Goal: Navigation & Orientation: Understand site structure

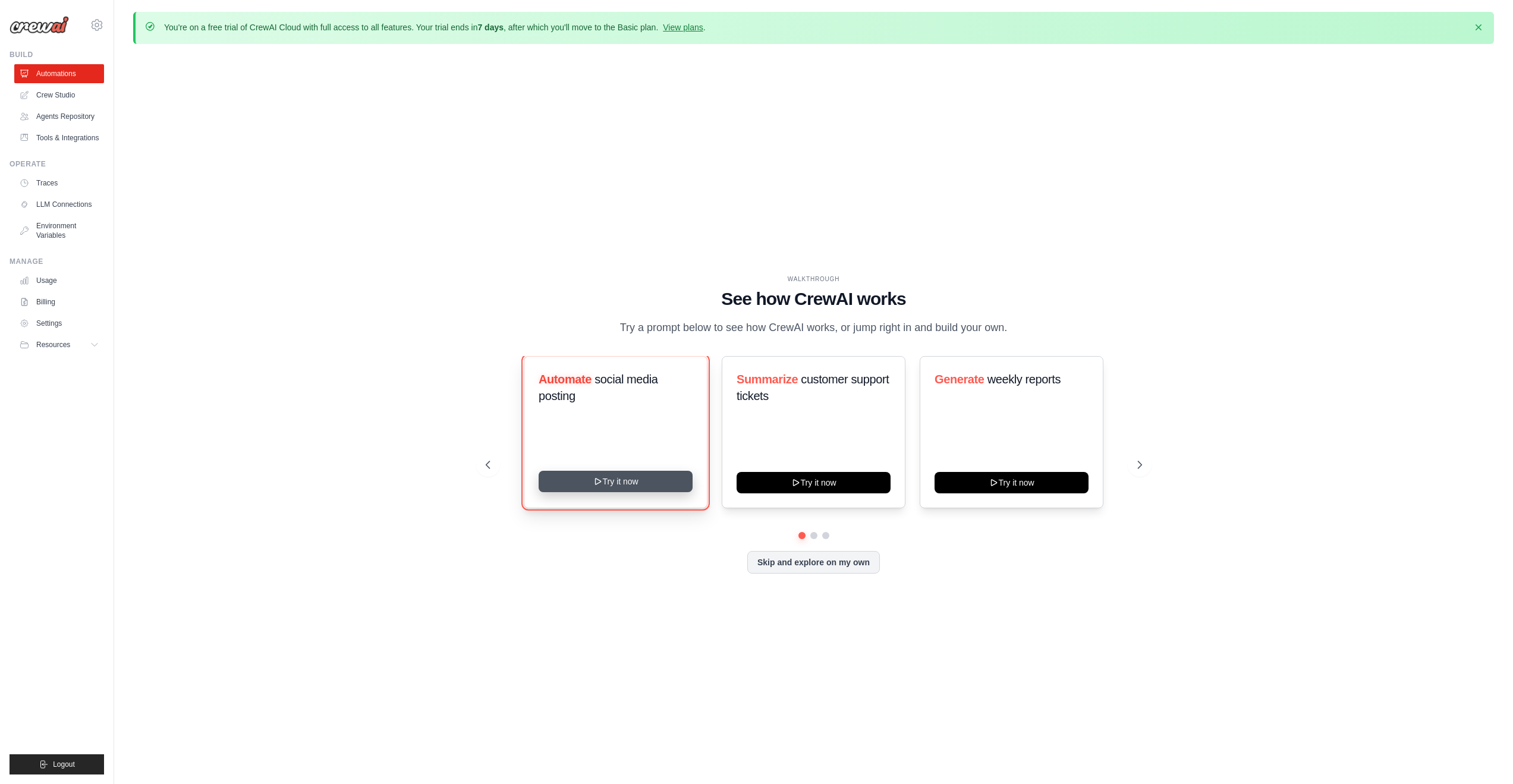
click at [577, 488] on button "Try it now" at bounding box center [615, 482] width 154 height 21
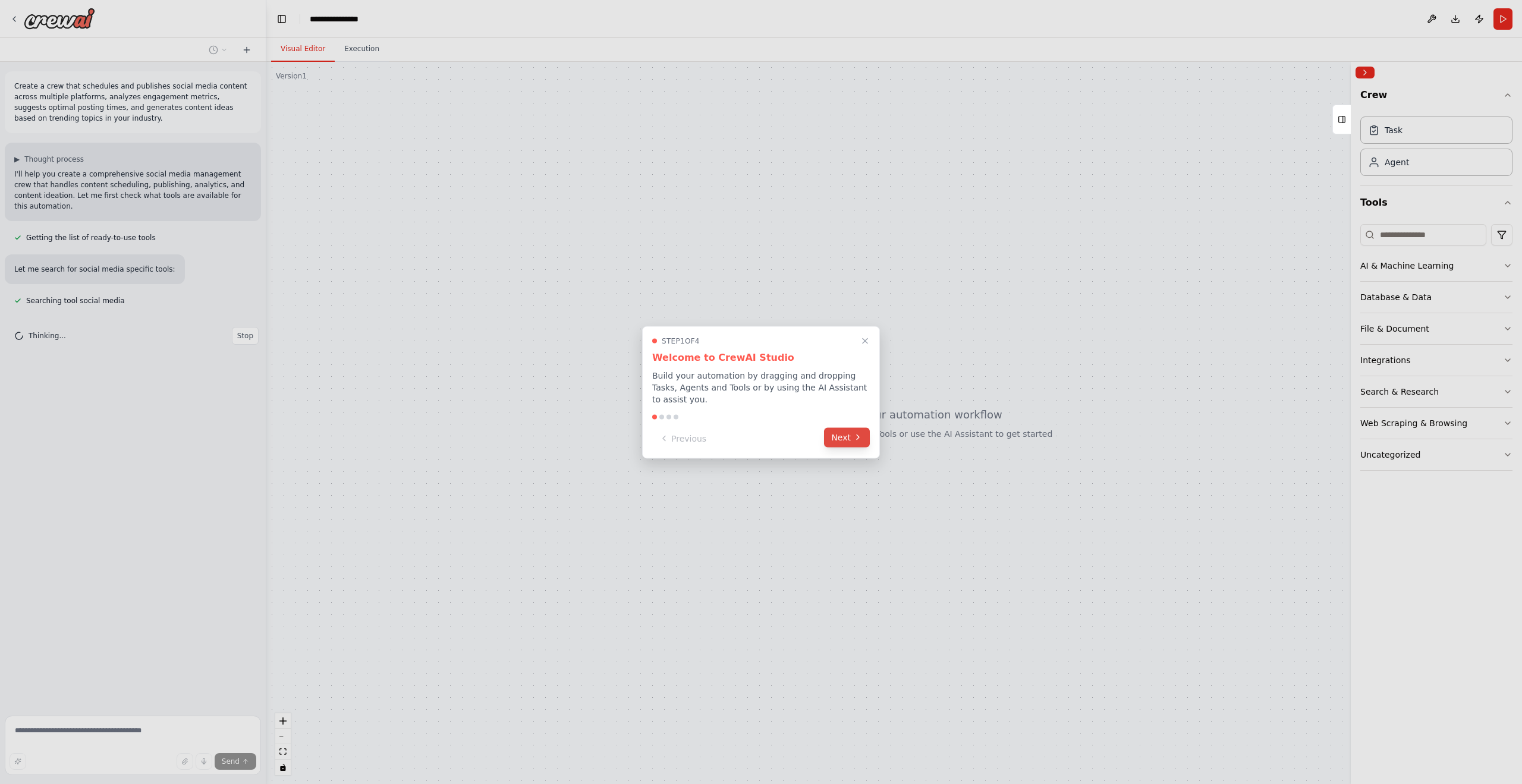
click at [837, 427] on button "Next" at bounding box center [847, 437] width 46 height 20
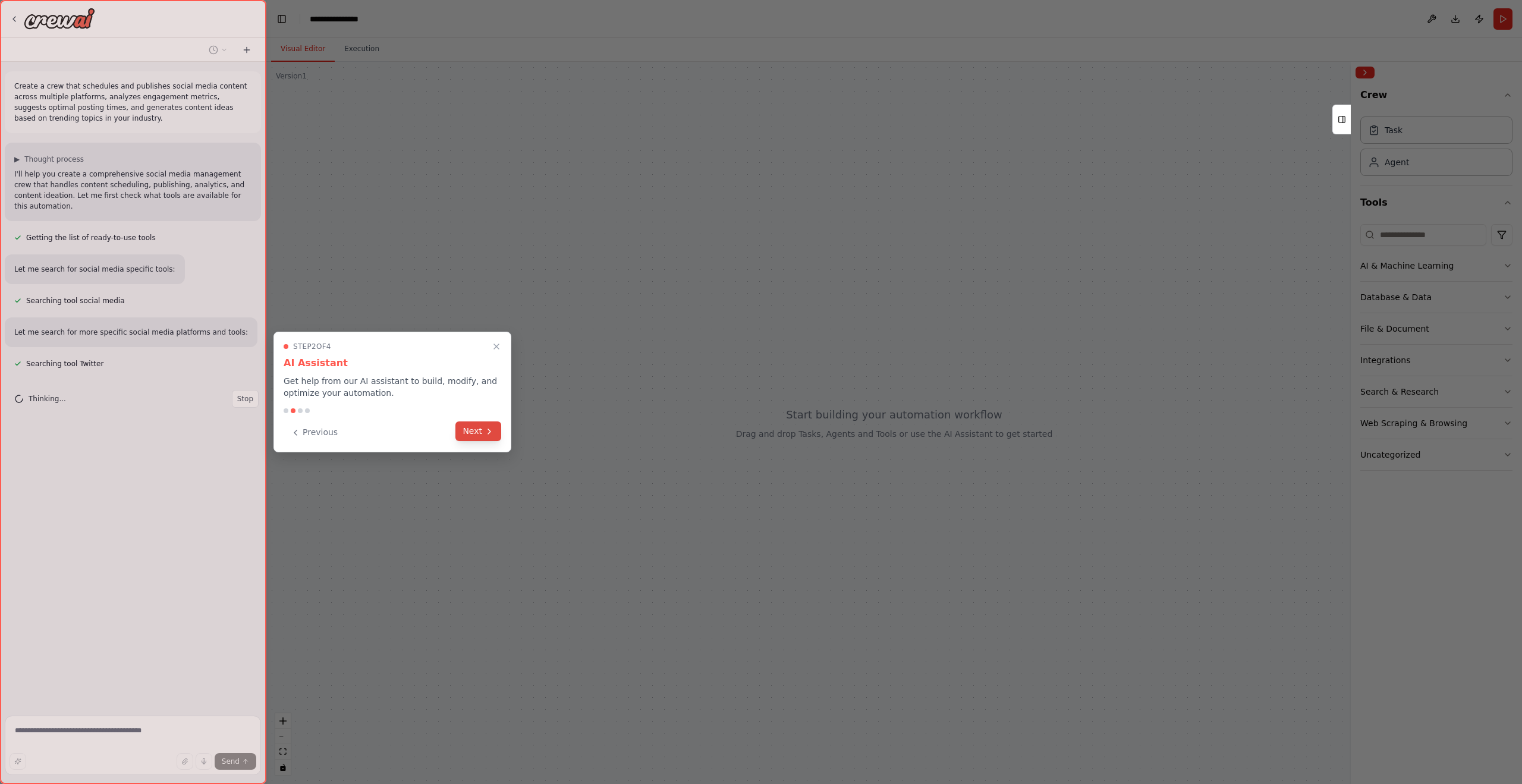
click at [476, 435] on button "Next" at bounding box center [479, 431] width 46 height 20
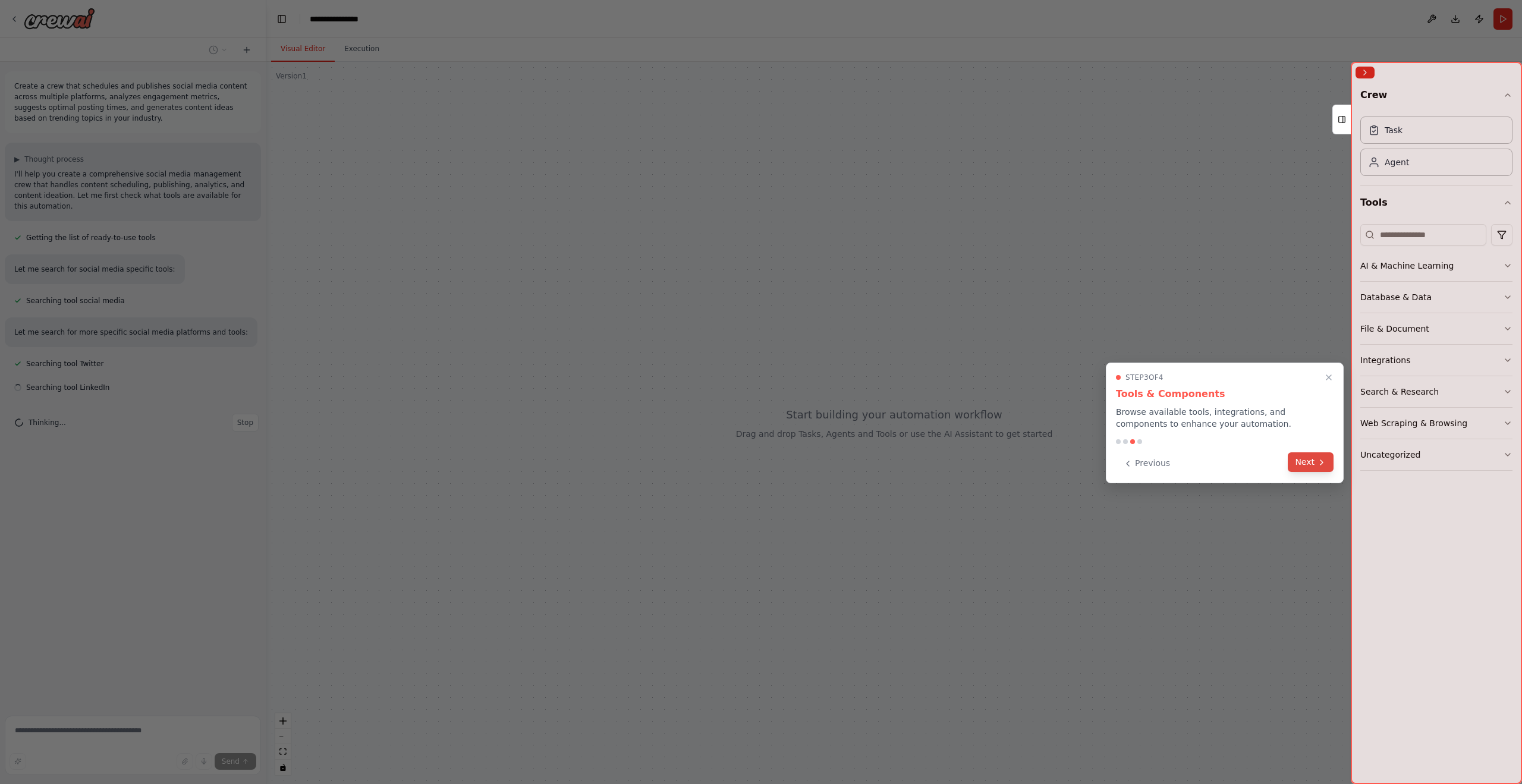
click at [1309, 469] on button "Next" at bounding box center [1311, 462] width 46 height 20
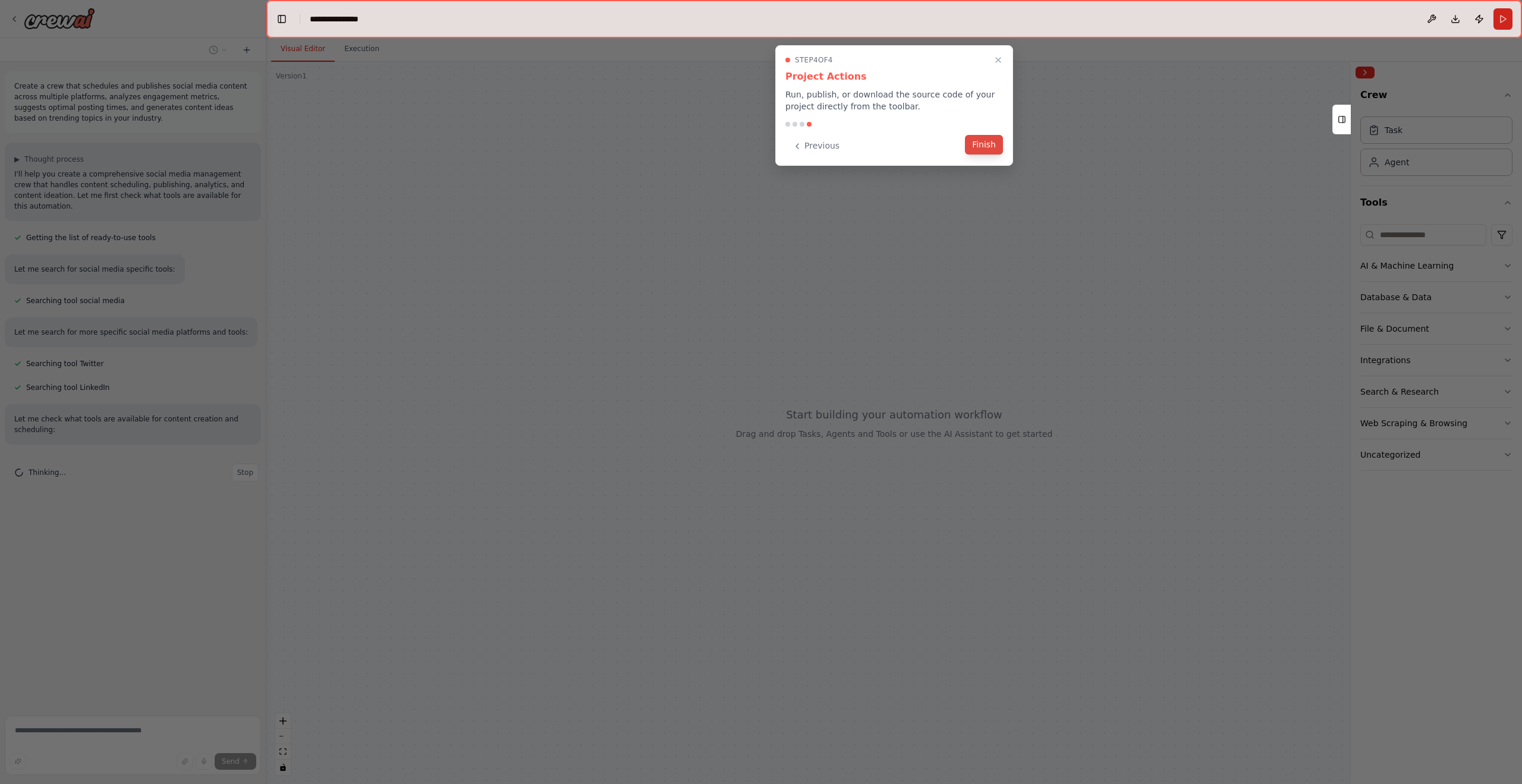
click at [987, 148] on button "Finish" at bounding box center [984, 145] width 38 height 20
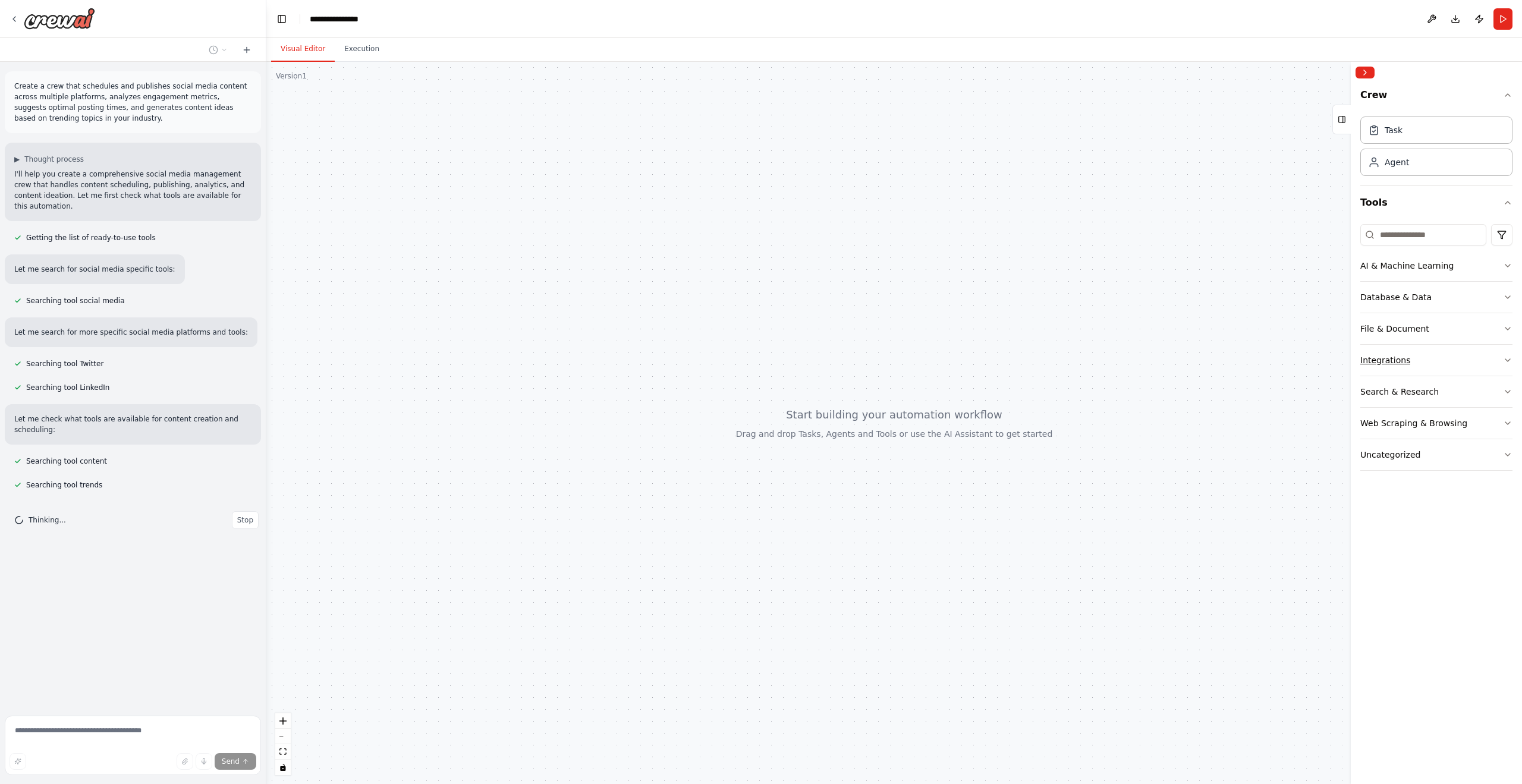
click at [1500, 365] on button "Integrations" at bounding box center [1437, 360] width 153 height 31
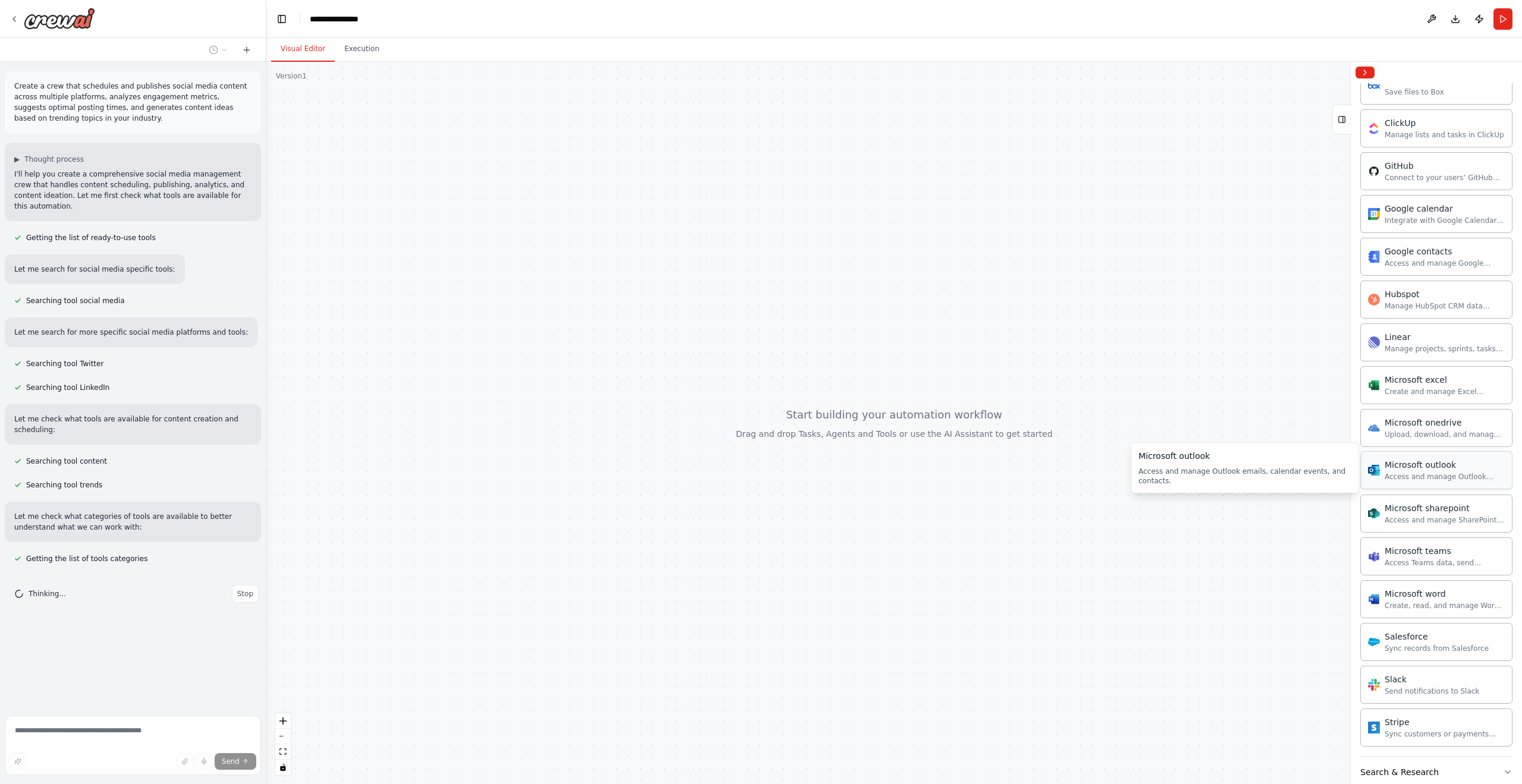
scroll to position [443, 0]
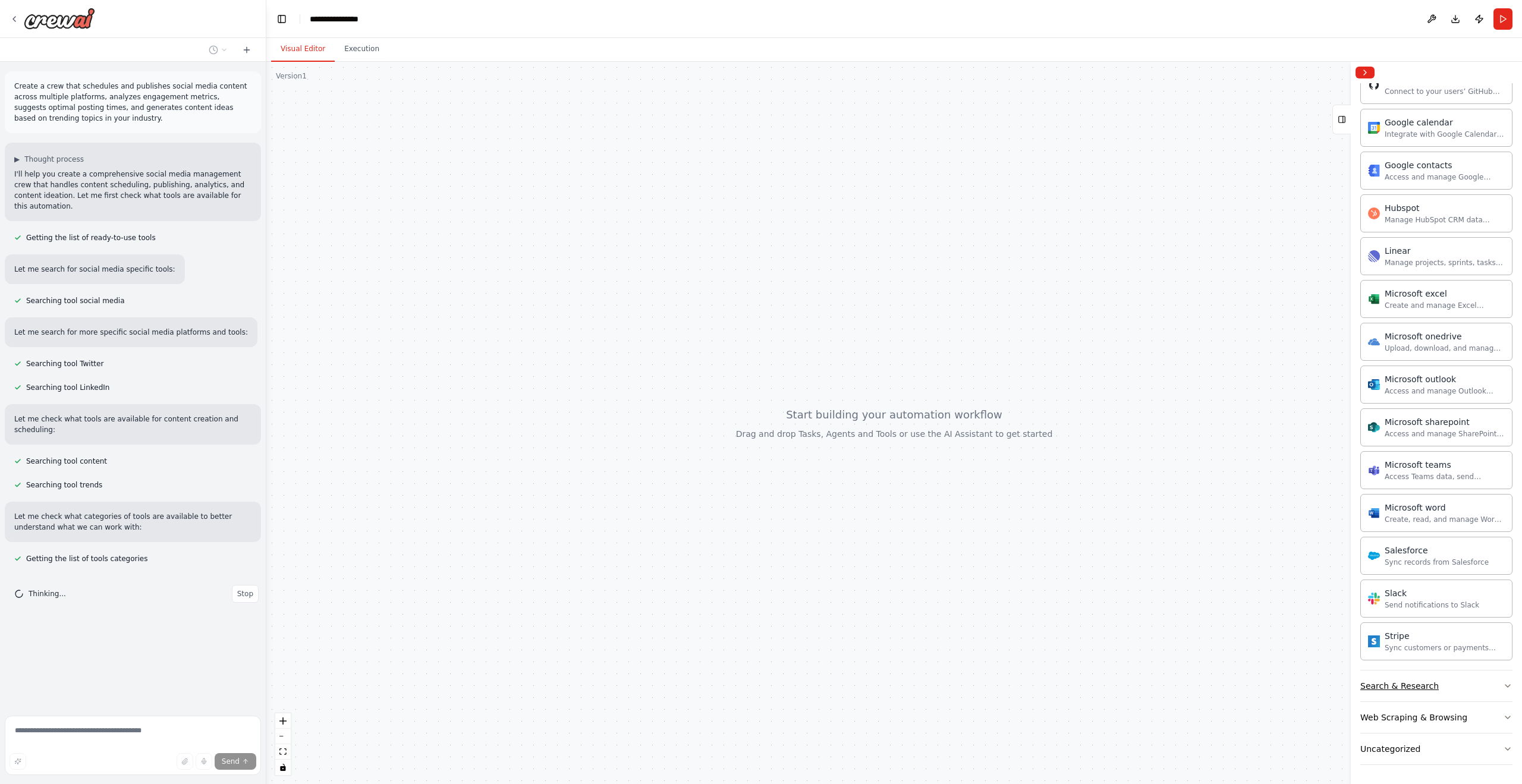
click at [1482, 691] on button "Search & Research" at bounding box center [1437, 686] width 153 height 31
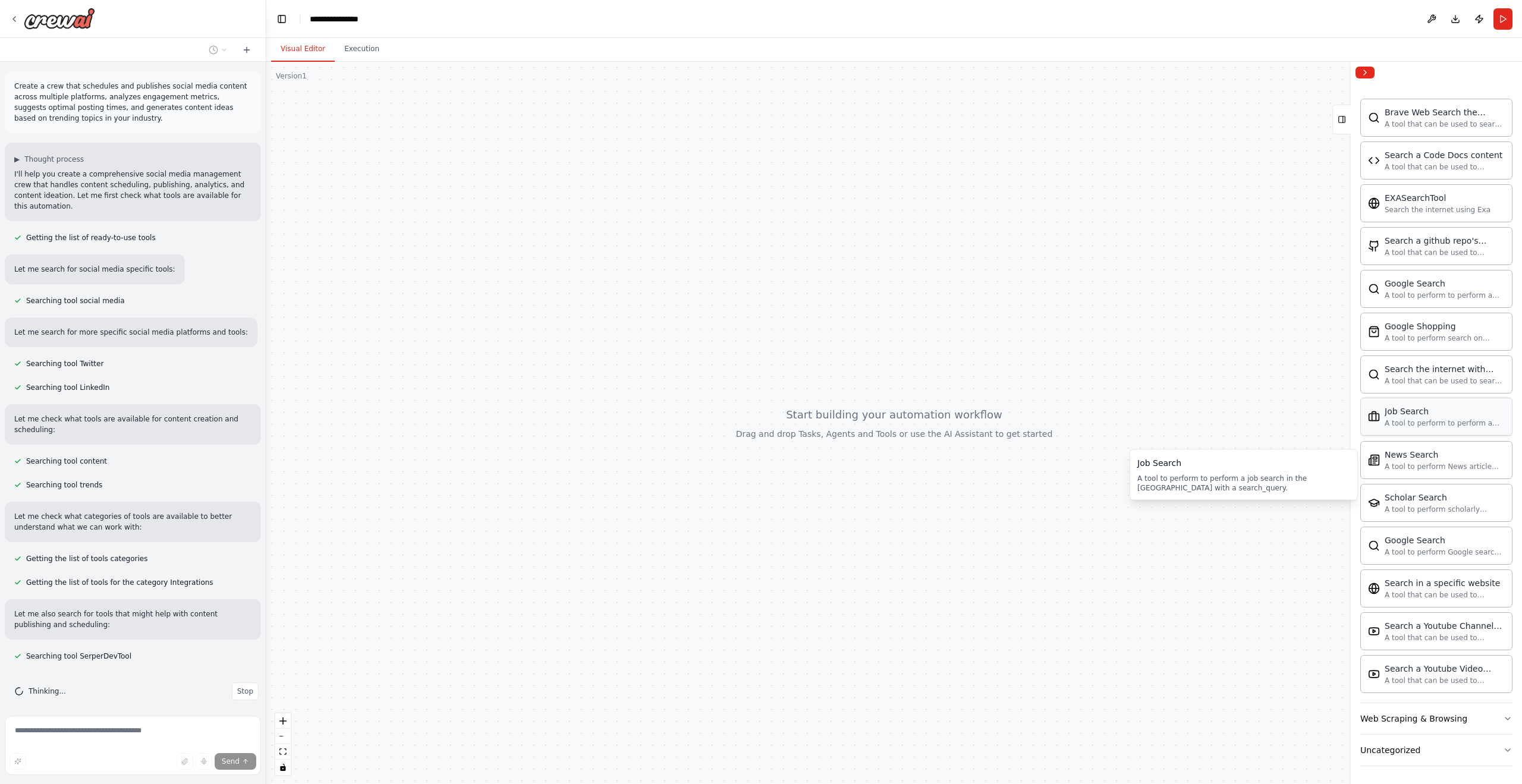
scroll to position [1052, 0]
click at [1480, 714] on button "Web Scraping & Browsing" at bounding box center [1437, 717] width 153 height 31
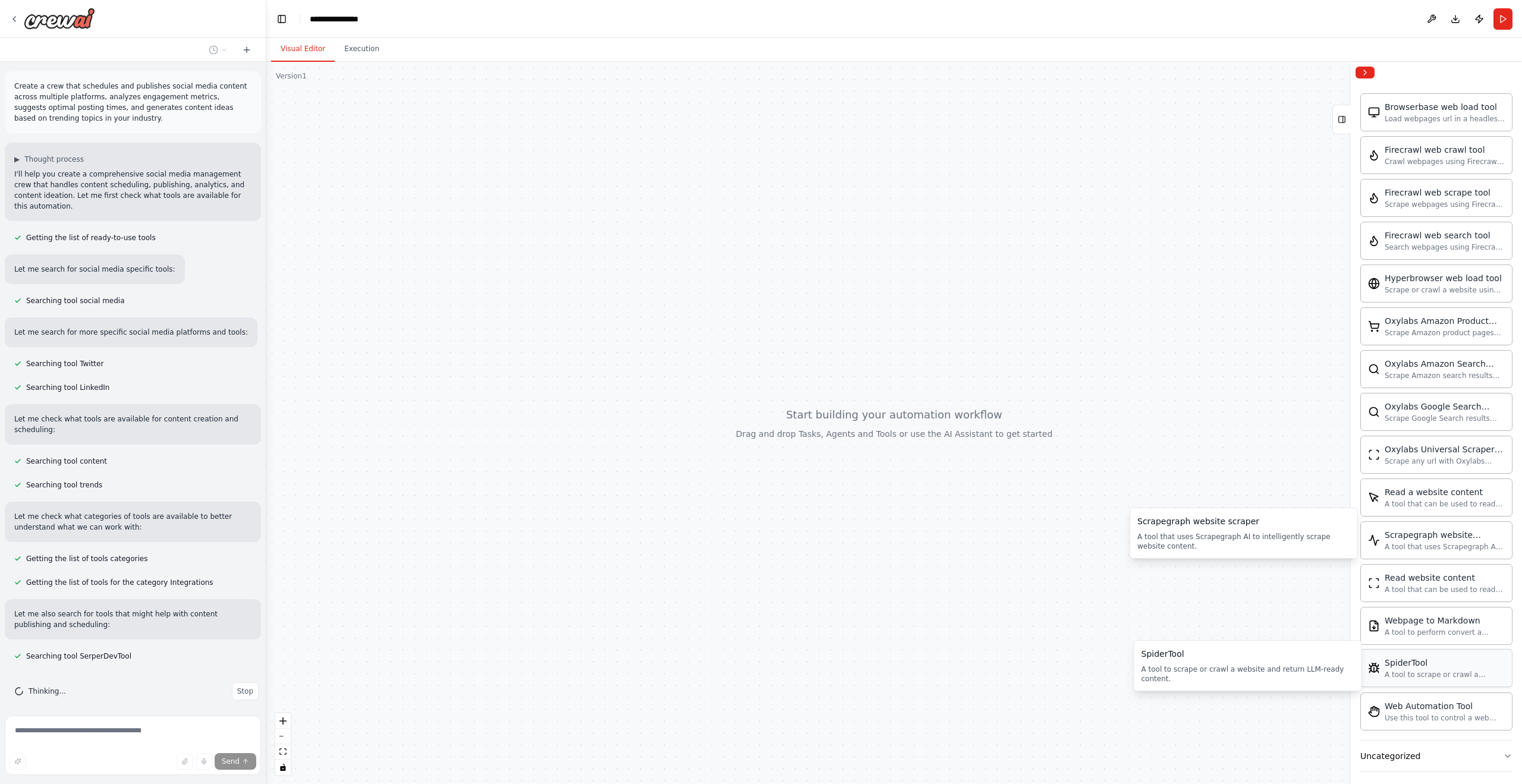
scroll to position [1703, 0]
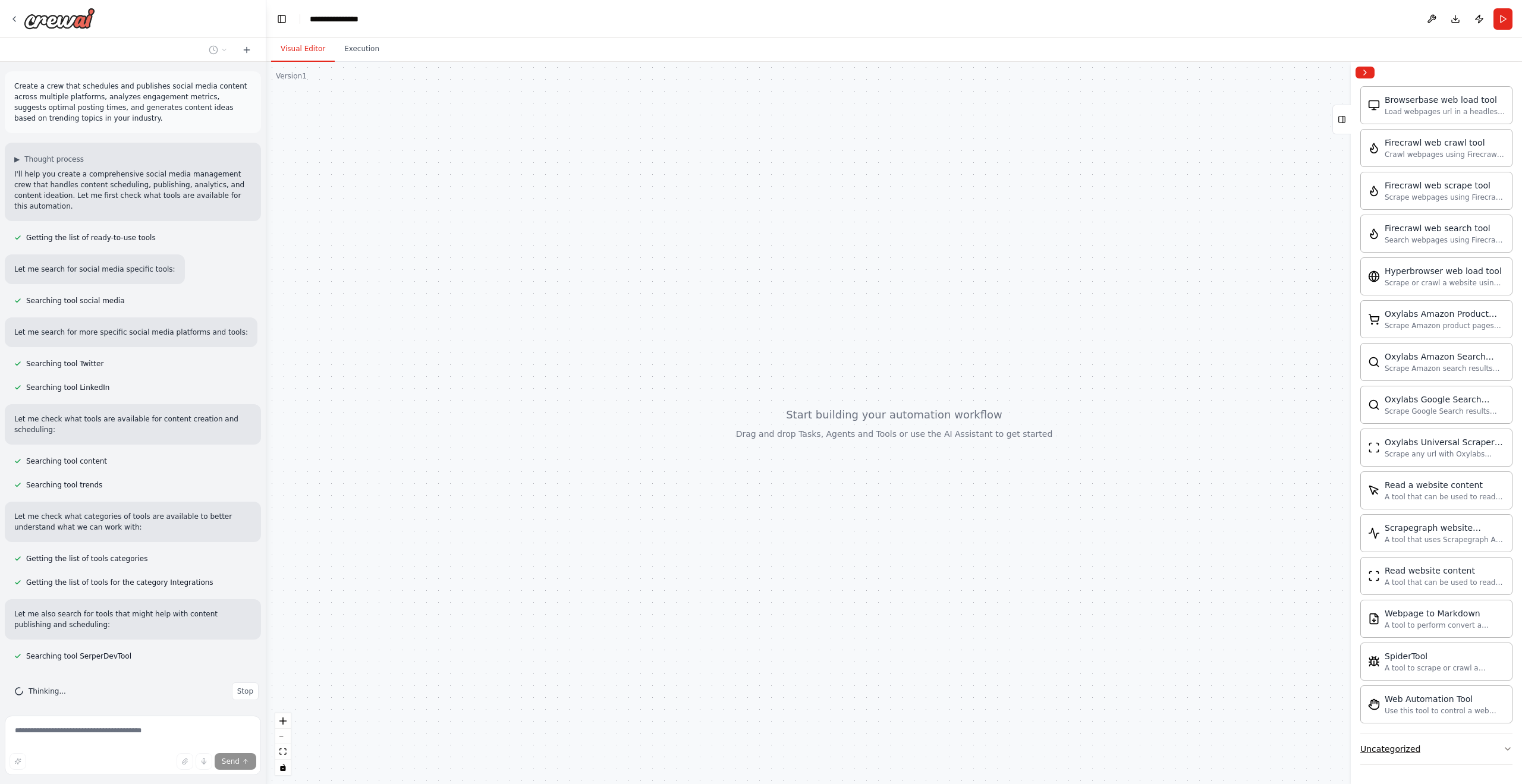
click at [1481, 742] on button "Uncategorized" at bounding box center [1437, 749] width 153 height 31
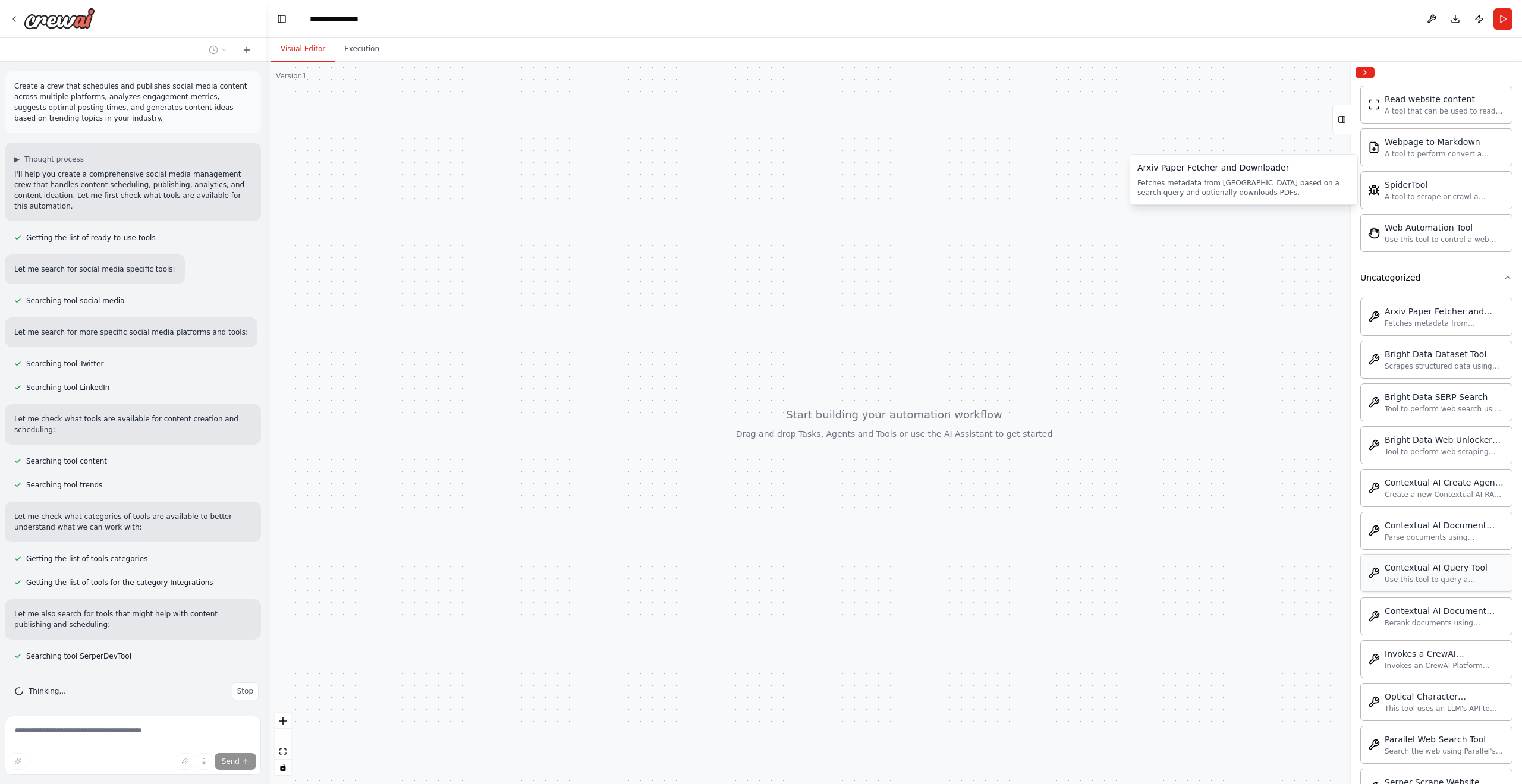
scroll to position [2345, 0]
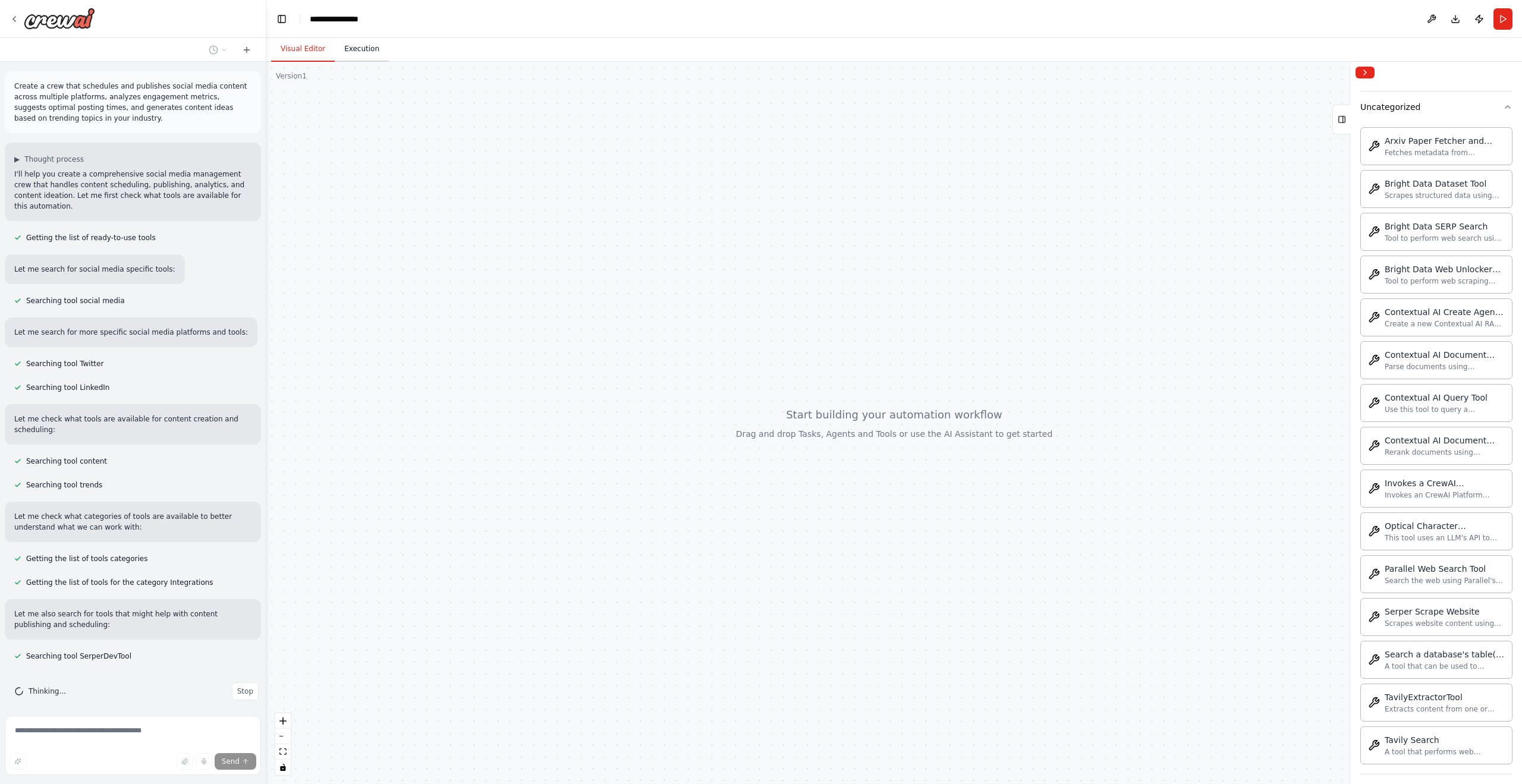
click at [361, 45] on button "Execution" at bounding box center [362, 49] width 54 height 25
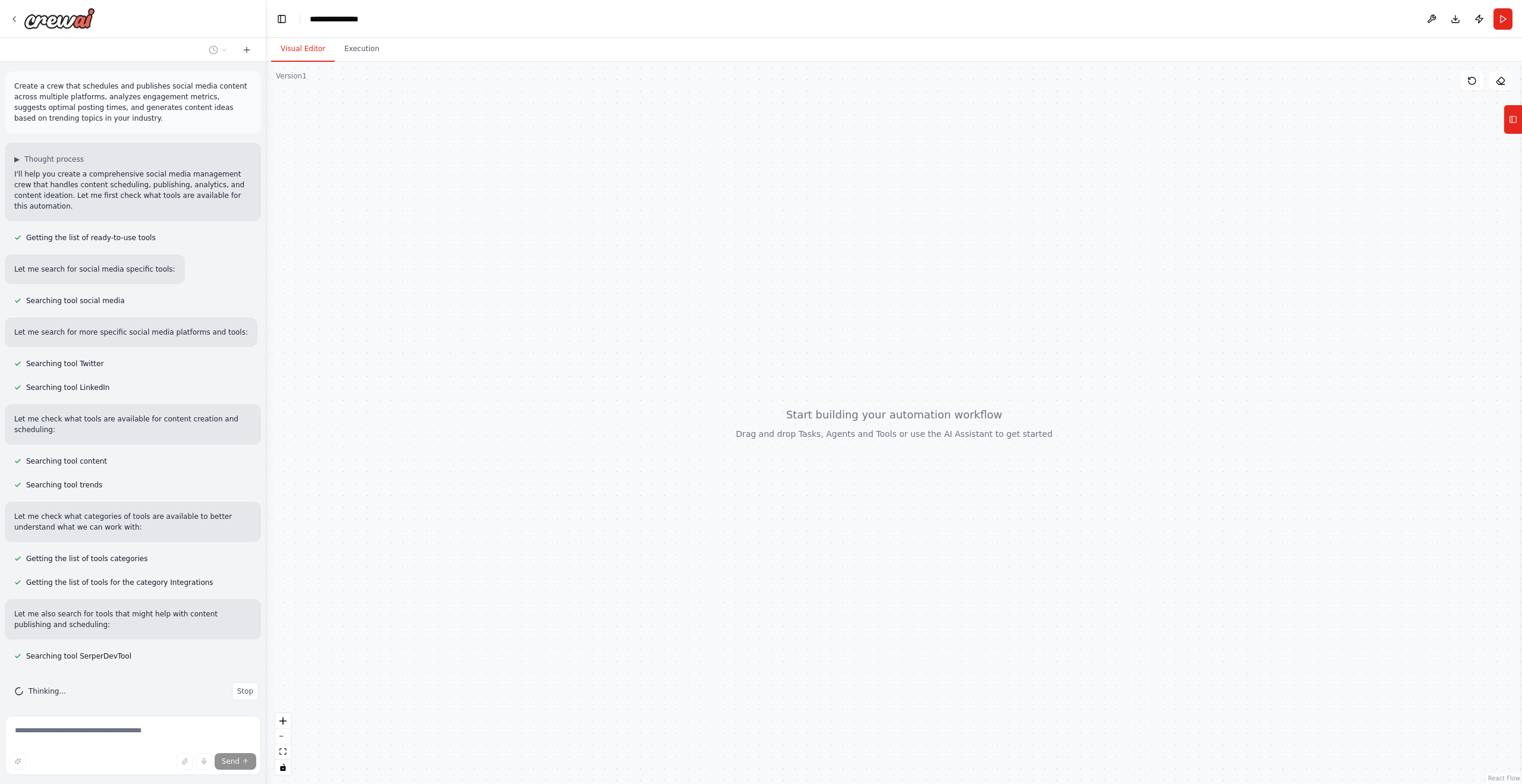
click at [304, 52] on button "Visual Editor" at bounding box center [303, 49] width 63 height 25
click at [301, 90] on div at bounding box center [894, 422] width 1256 height 722
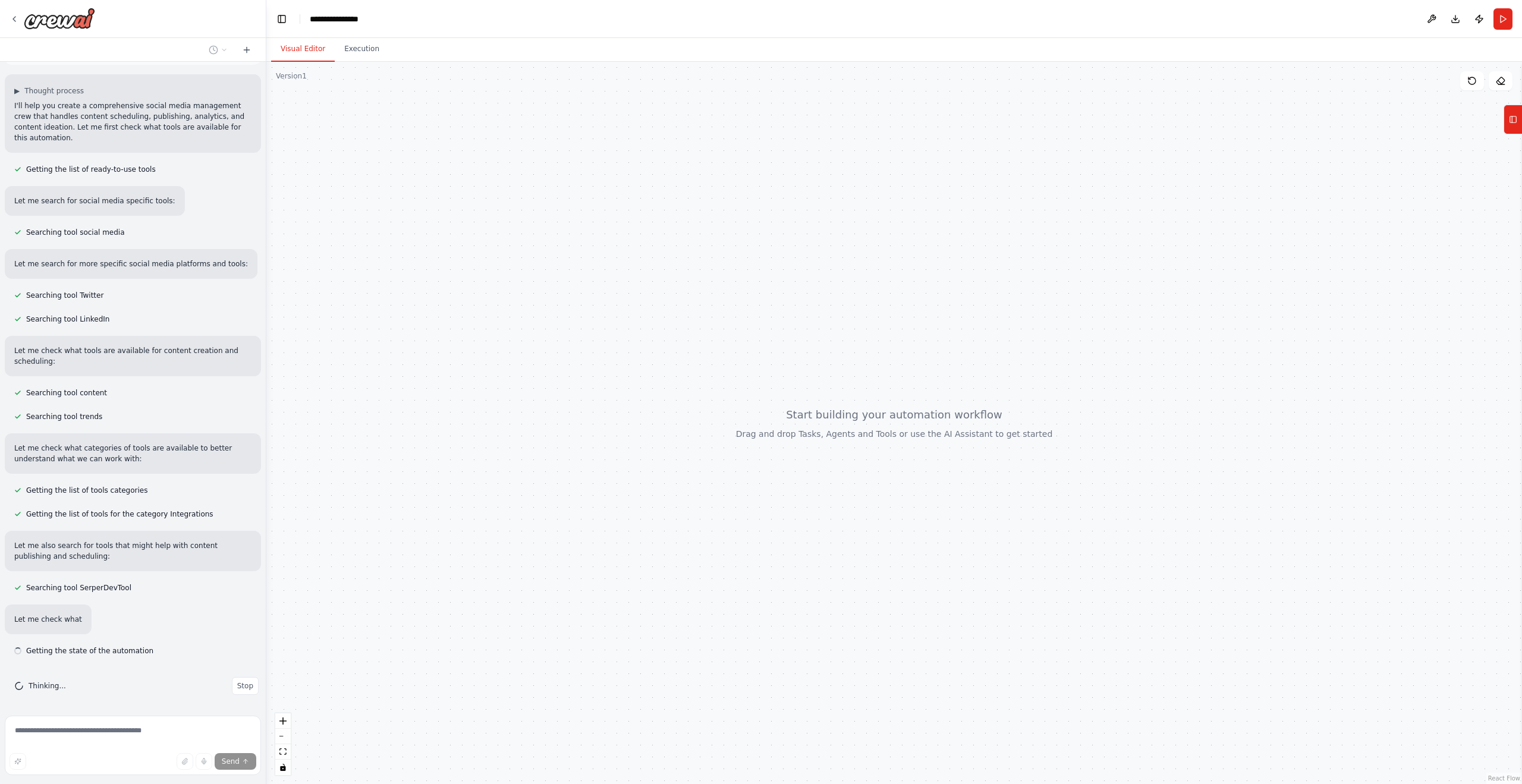
scroll to position [72, 0]
drag, startPoint x: 113, startPoint y: 291, endPoint x: 578, endPoint y: 208, distance: 472.3
click at [578, 208] on div "Create a crew that schedules and publishes social media content across multiple…" at bounding box center [761, 392] width 1522 height 784
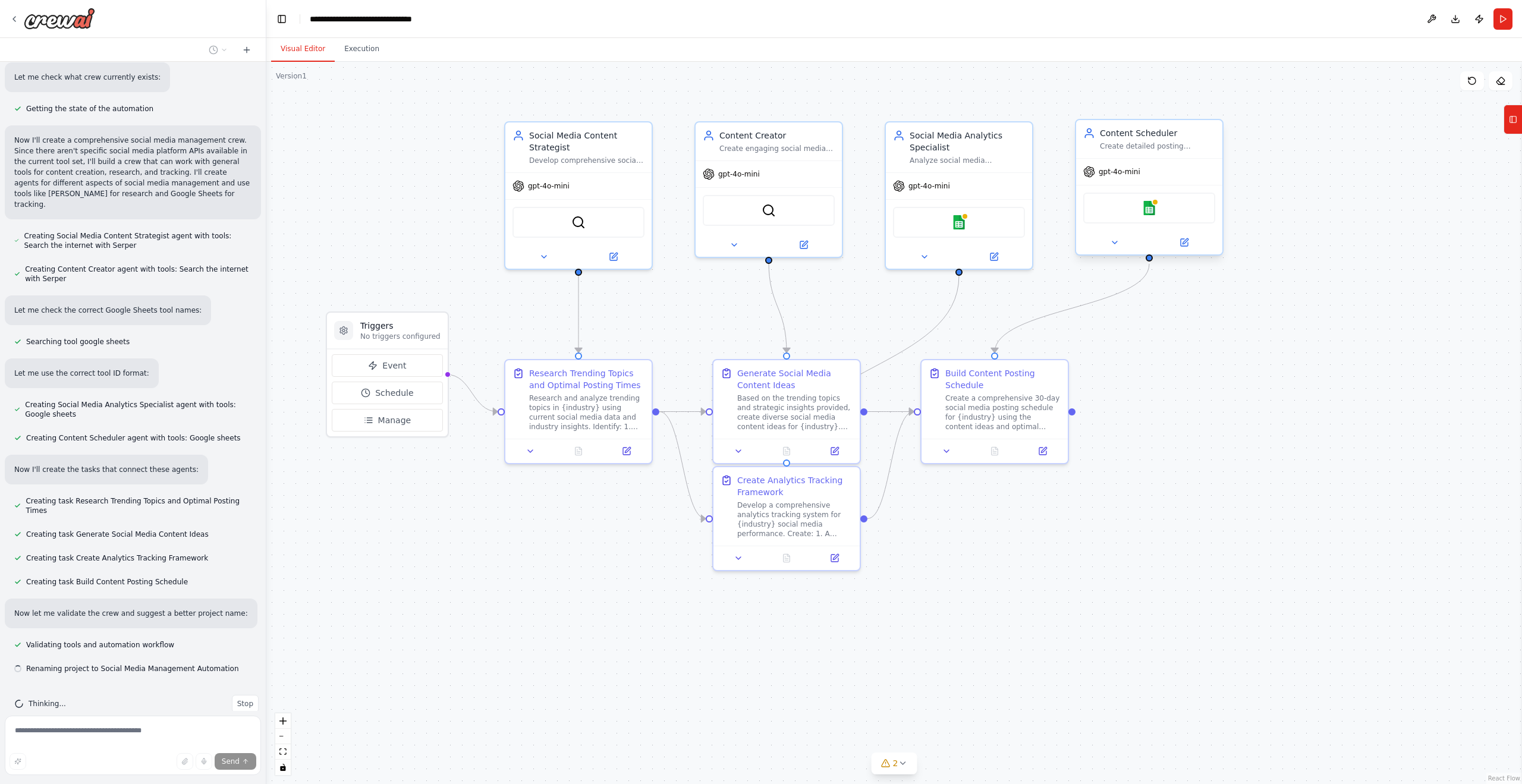
scroll to position [611, 0]
click at [792, 416] on div "Based on the trending topics and strategic insights provided, create diverse so…" at bounding box center [794, 410] width 115 height 38
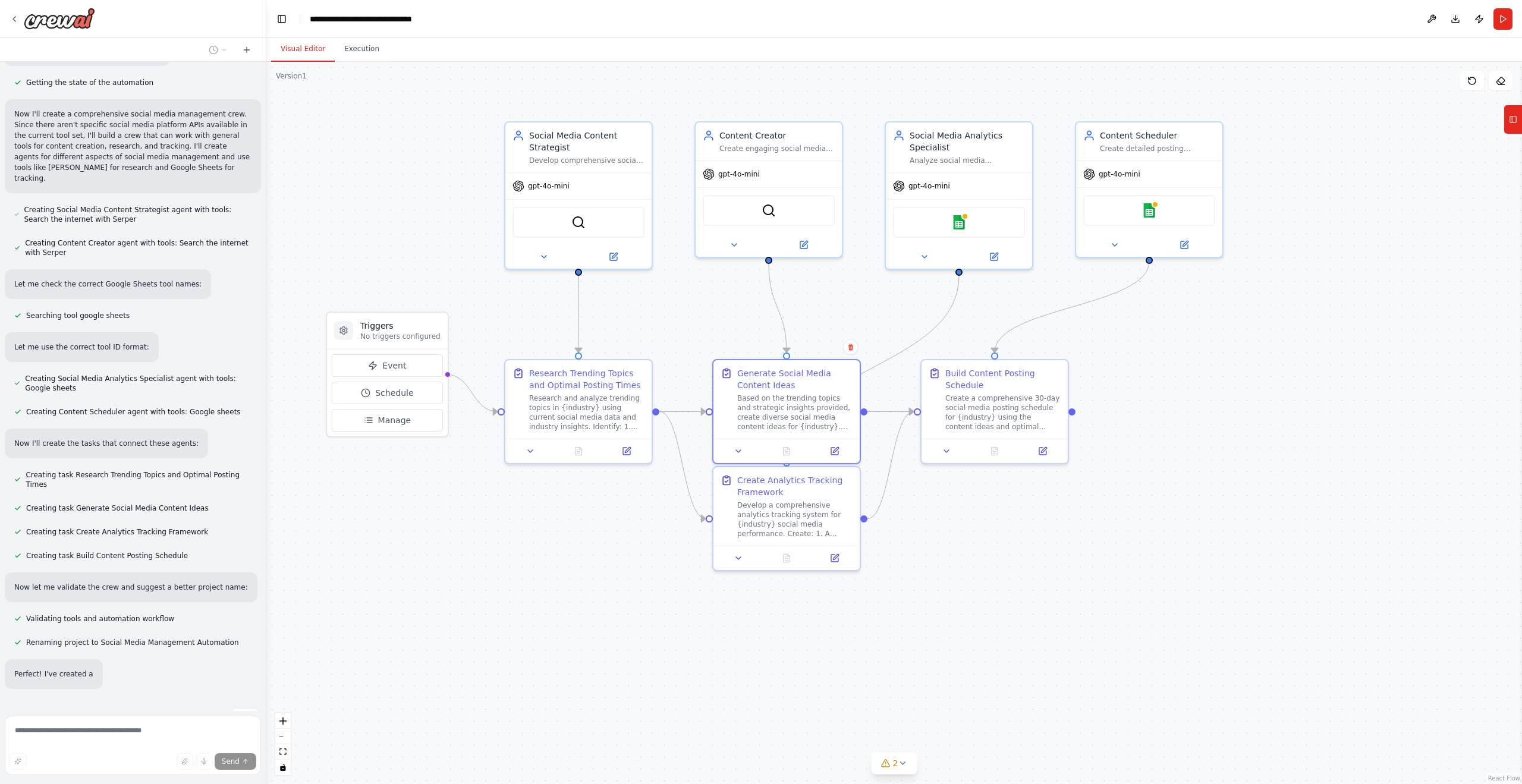
scroll to position [650, 0]
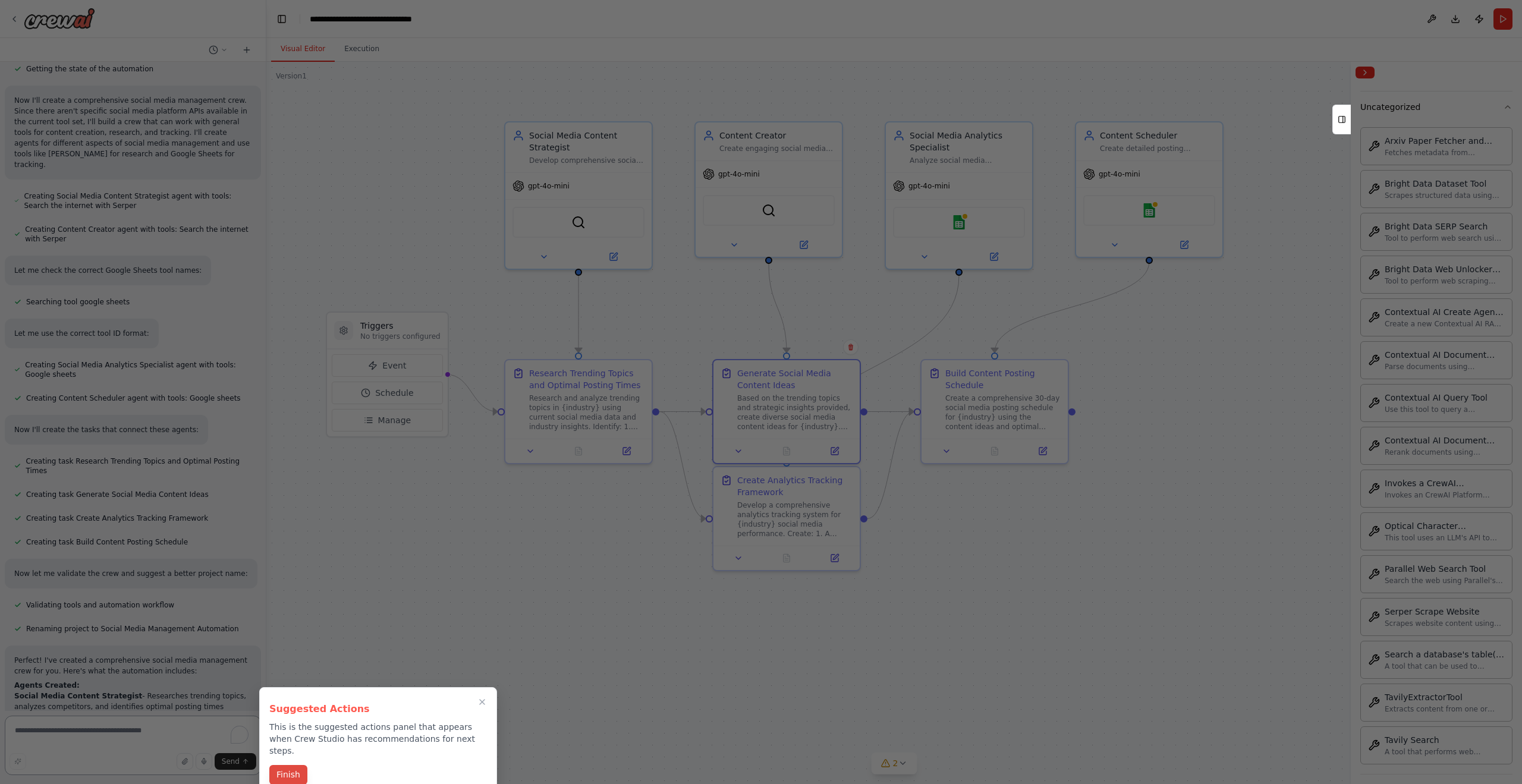
click at [286, 765] on button "Finish" at bounding box center [288, 775] width 38 height 20
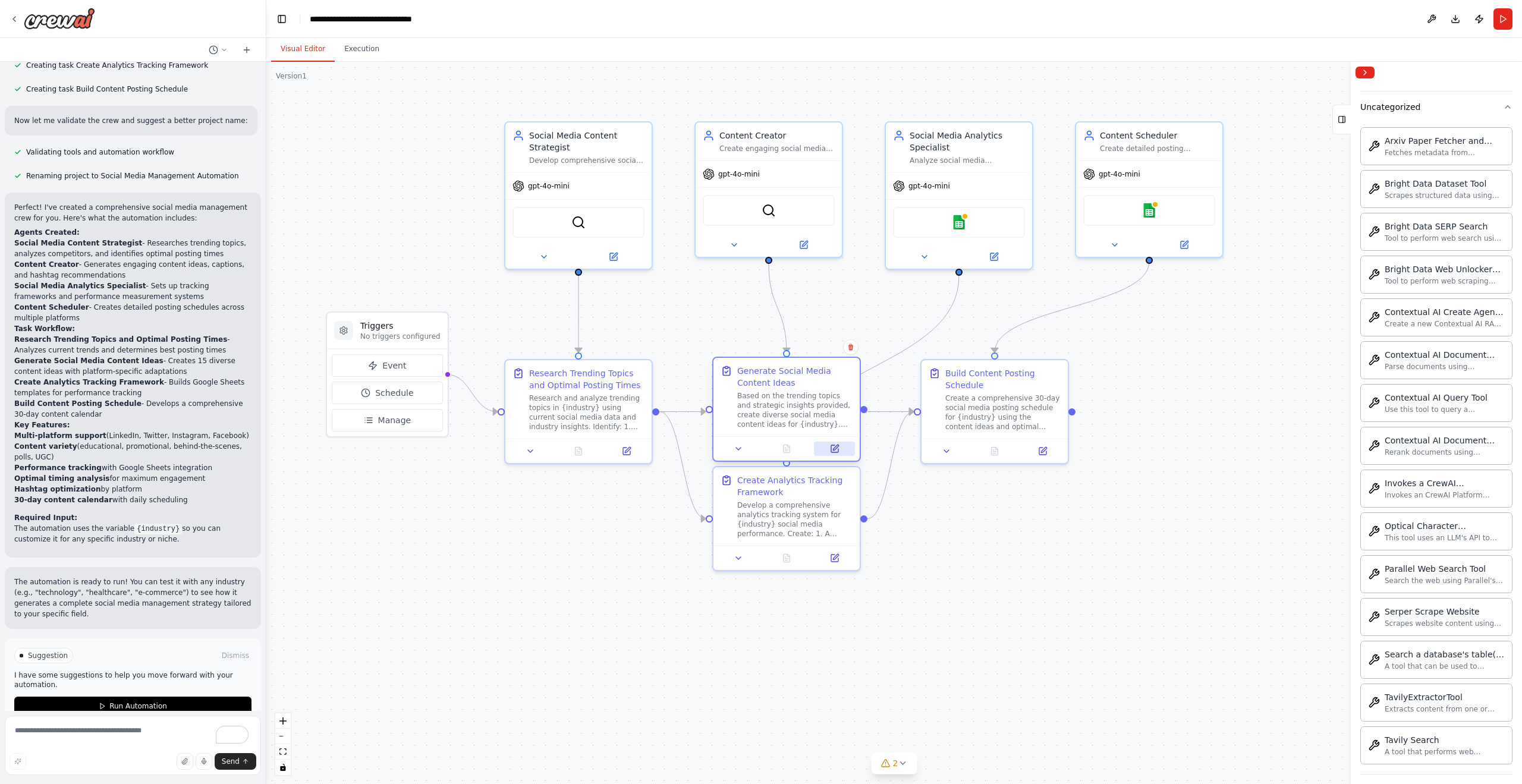
click at [836, 452] on icon at bounding box center [834, 448] width 7 height 7
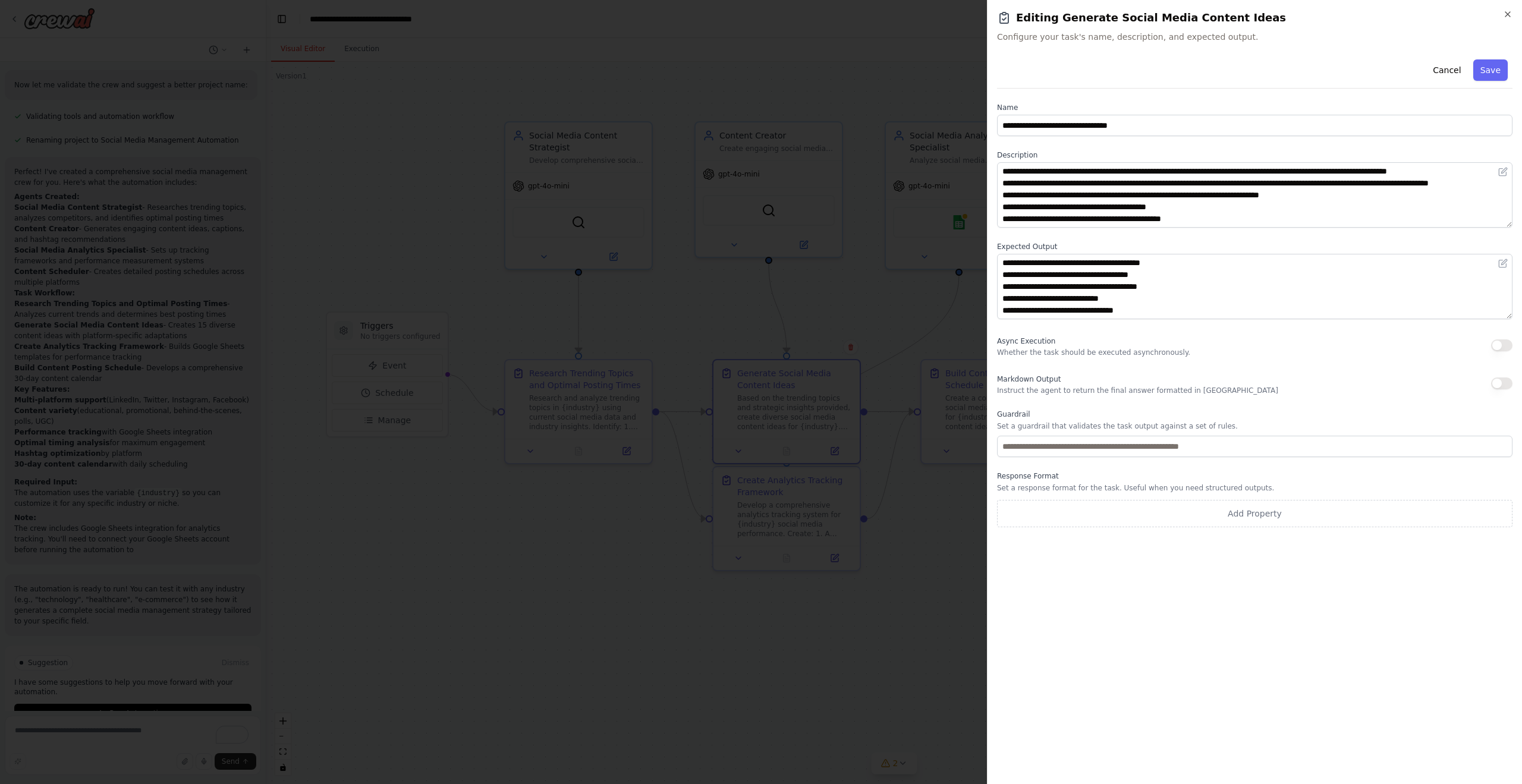
scroll to position [1149, 0]
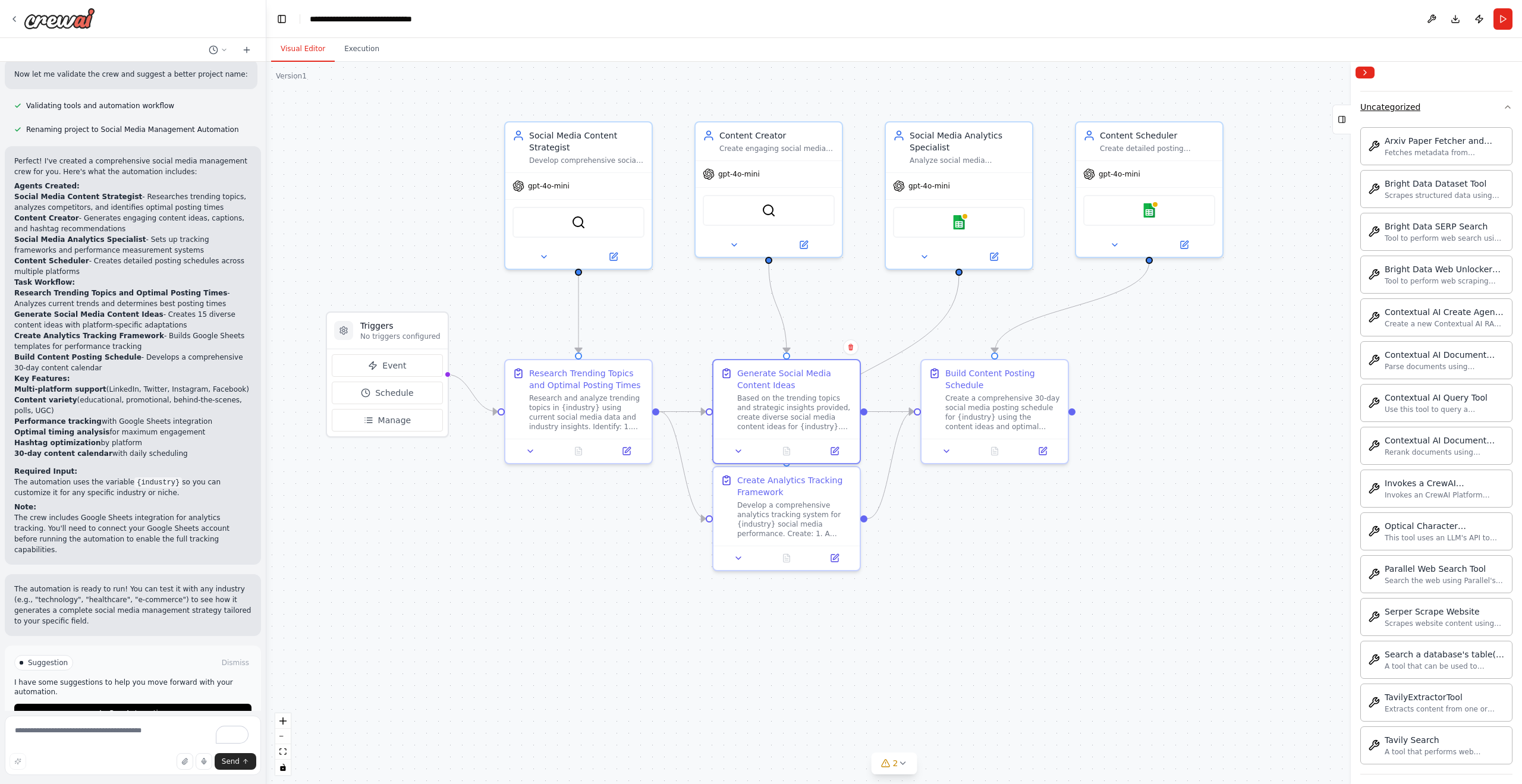
click at [1503, 107] on icon "button" at bounding box center [1508, 106] width 9 height 9
click at [395, 19] on div "**********" at bounding box center [383, 19] width 148 height 12
click at [1453, 15] on button "Download" at bounding box center [1455, 19] width 19 height 21
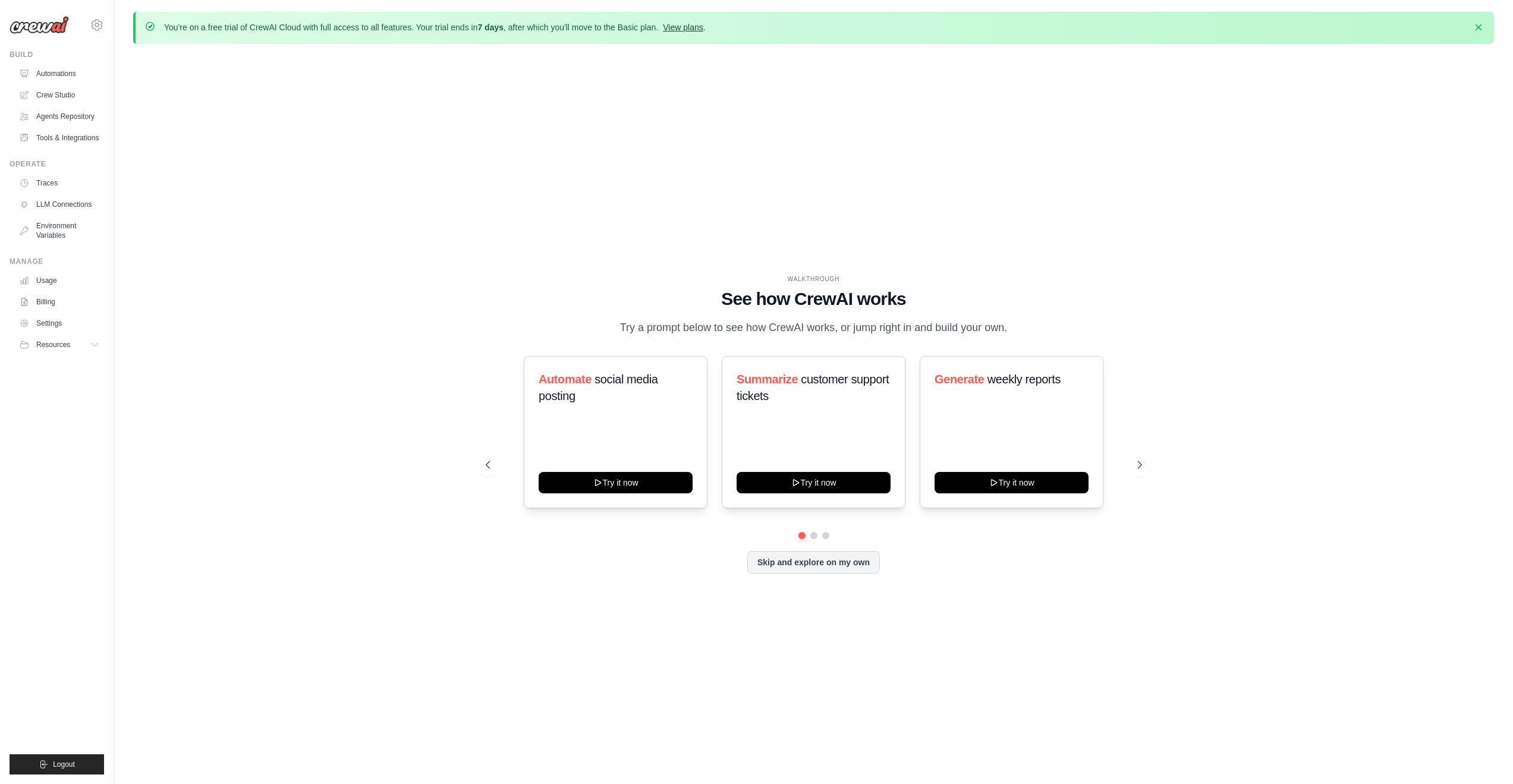
click at [703, 26] on link "View plans" at bounding box center [683, 27] width 40 height 9
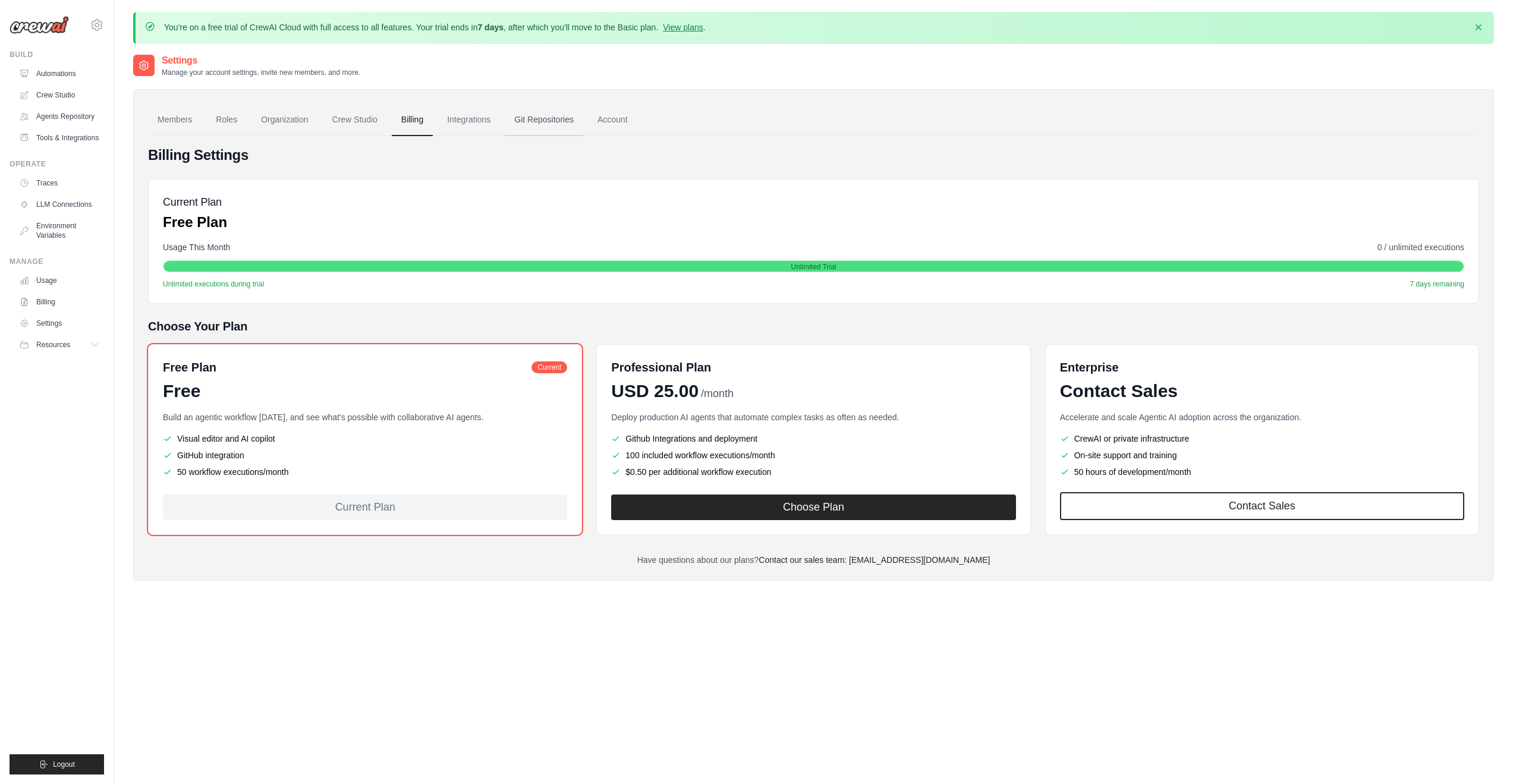
click at [583, 122] on link "Git Repositories" at bounding box center [544, 120] width 78 height 32
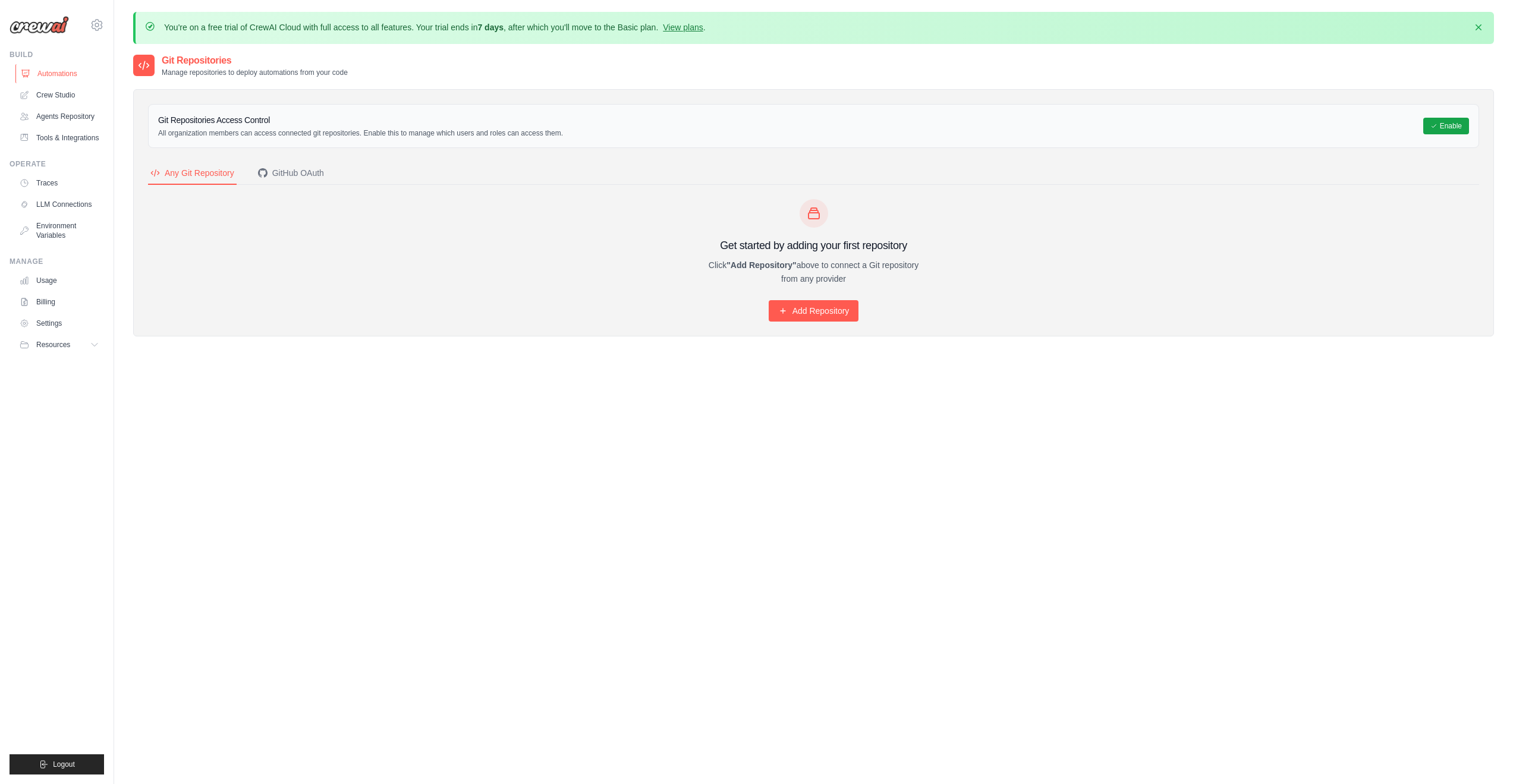
click at [51, 73] on link "Automations" at bounding box center [60, 73] width 90 height 19
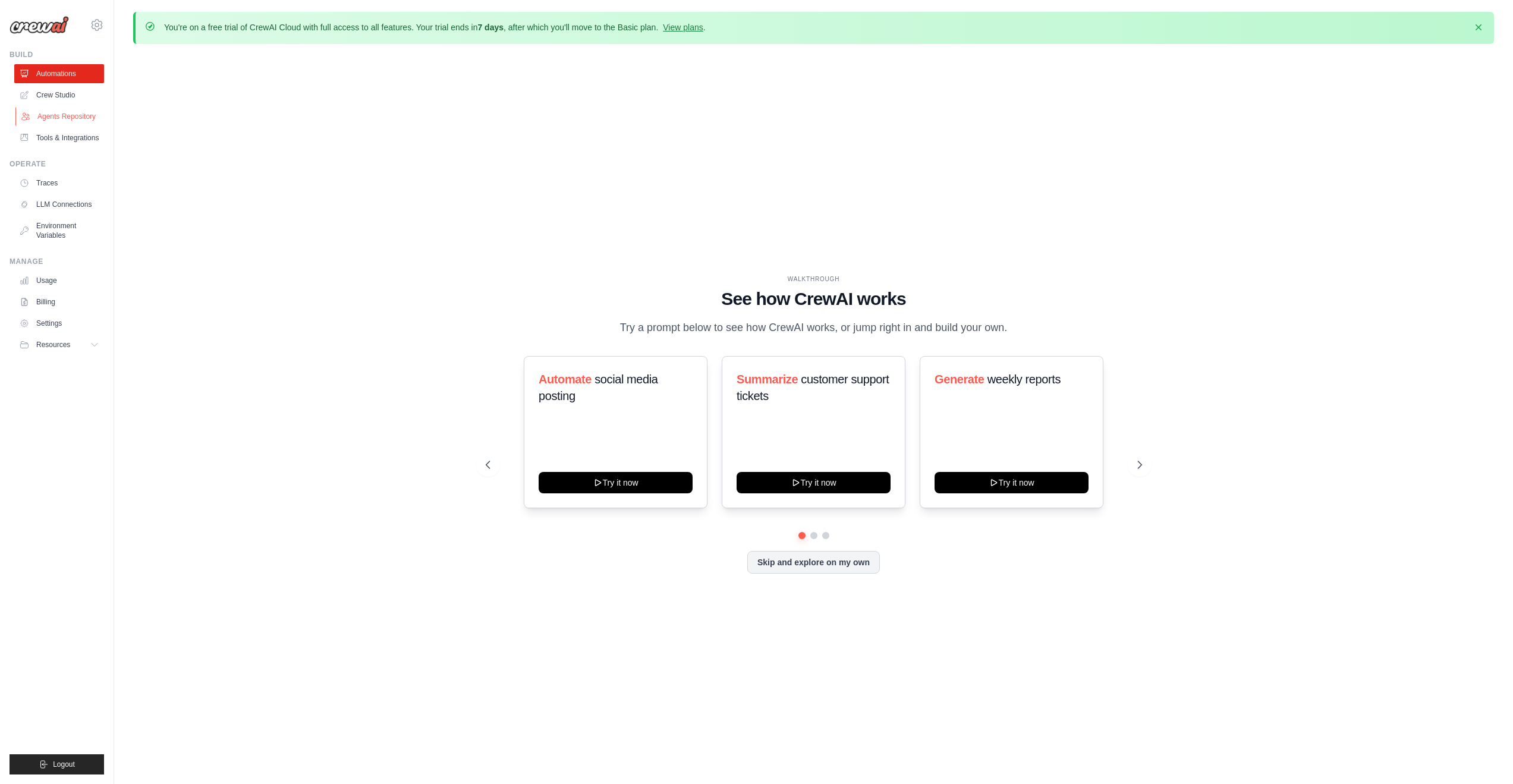
click at [61, 117] on link "Agents Repository" at bounding box center [60, 116] width 90 height 19
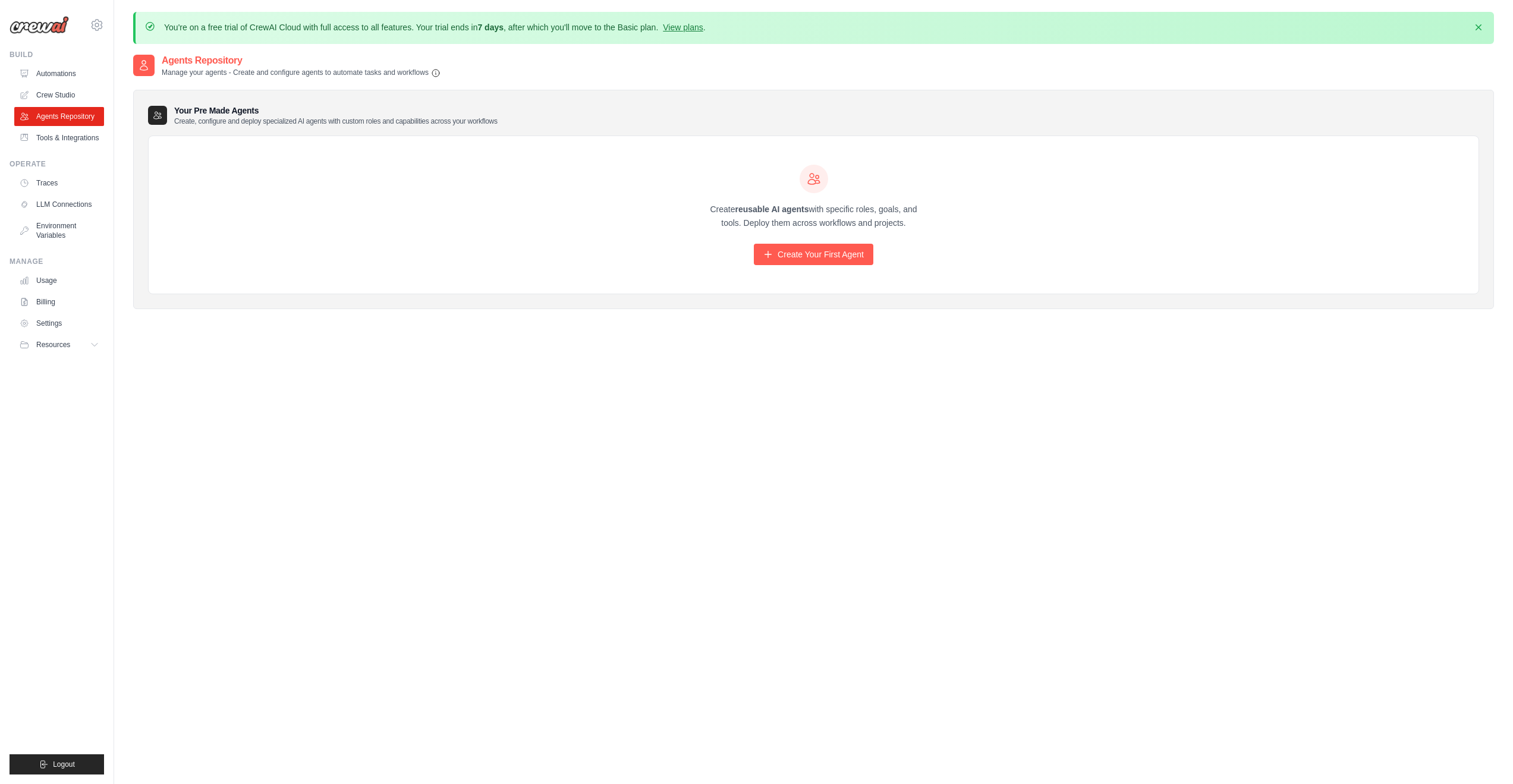
drag, startPoint x: 118, startPoint y: 66, endPoint x: 477, endPoint y: 179, distance: 376.4
click at [477, 179] on div "You're on a free trial of CrewAI Cloud with full access to all features. Your t…" at bounding box center [813, 424] width 1399 height 826
click at [63, 98] on link "Crew Studio" at bounding box center [60, 95] width 90 height 19
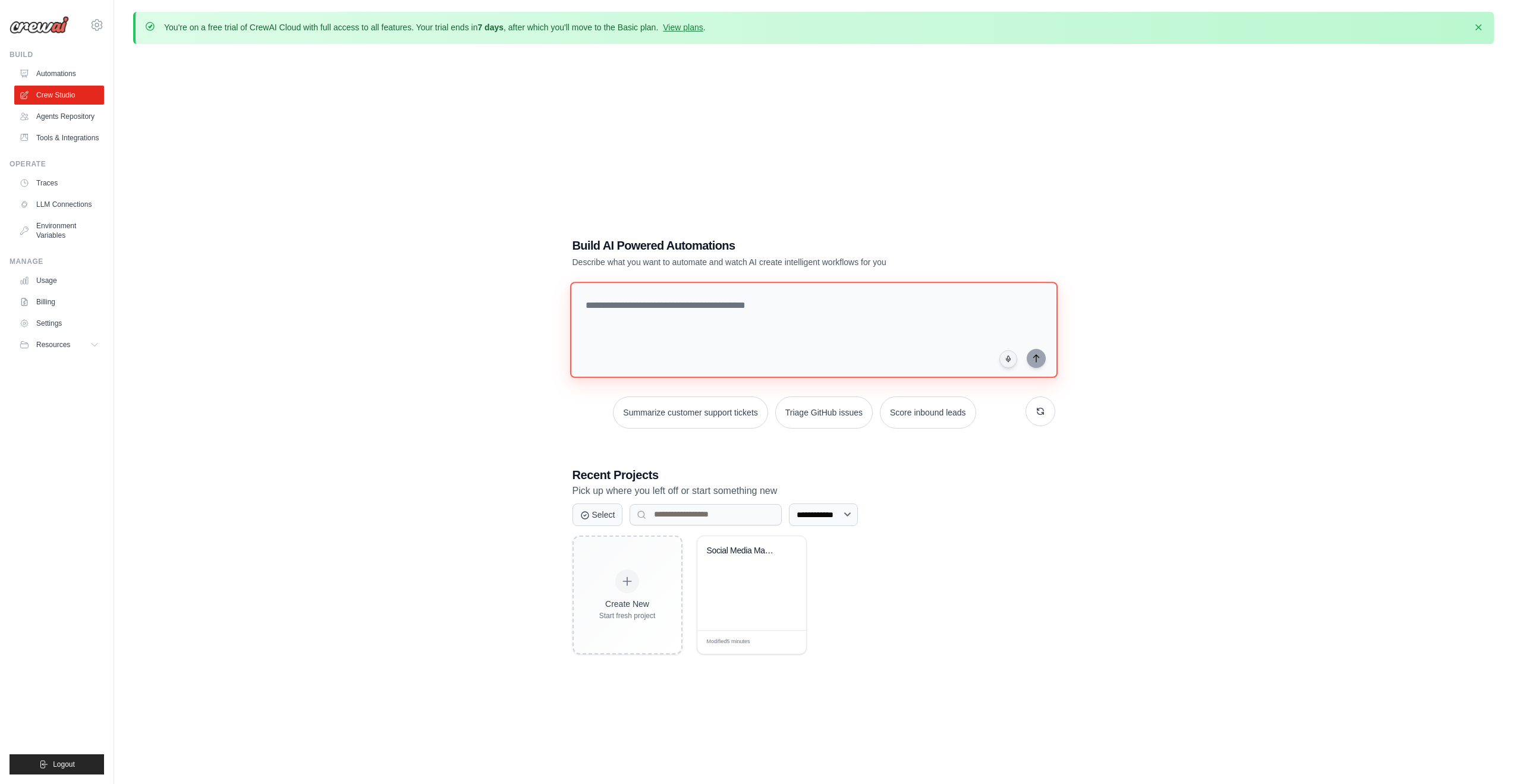
click at [742, 310] on textarea at bounding box center [813, 330] width 487 height 96
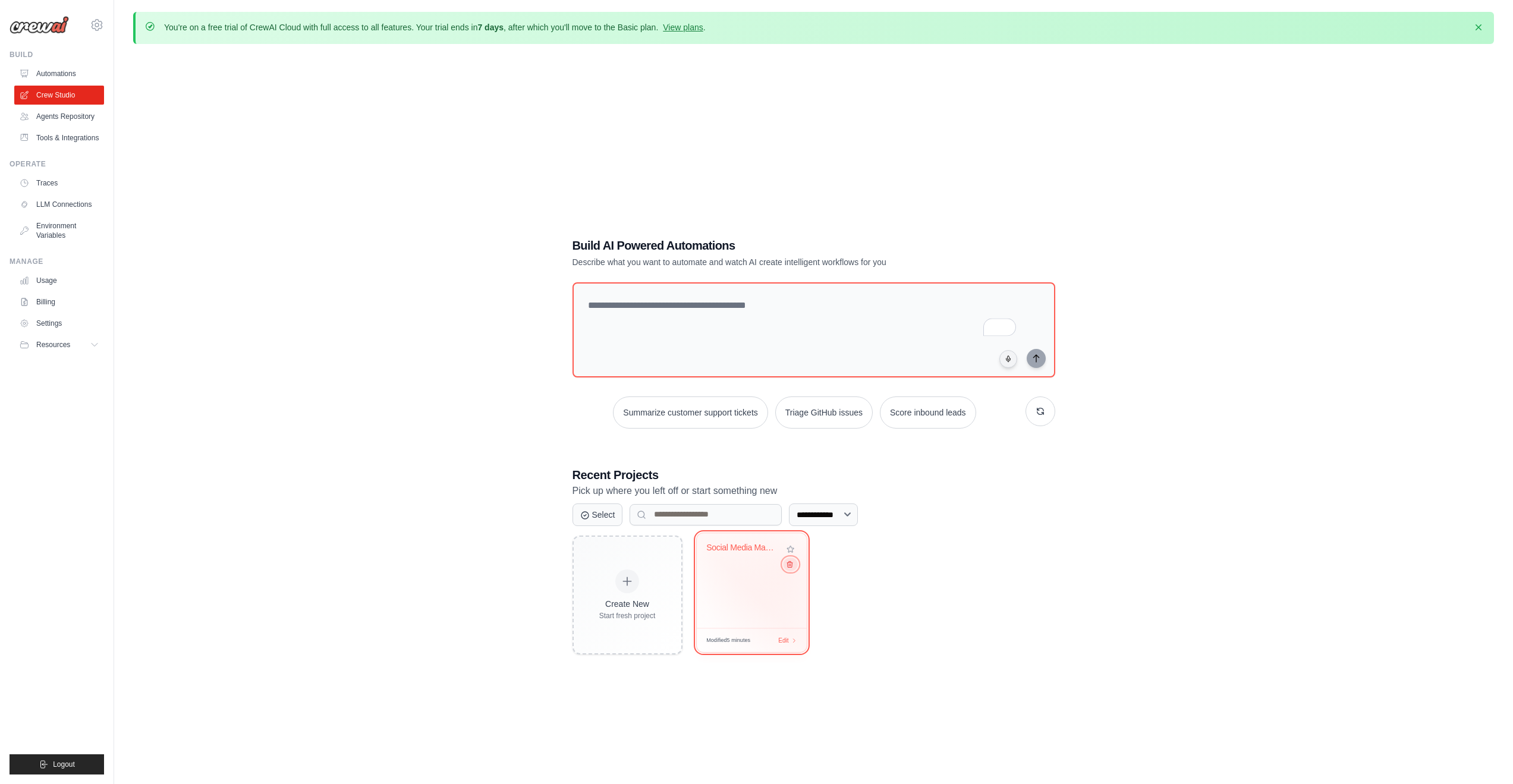
click at [787, 569] on button at bounding box center [790, 564] width 14 height 13
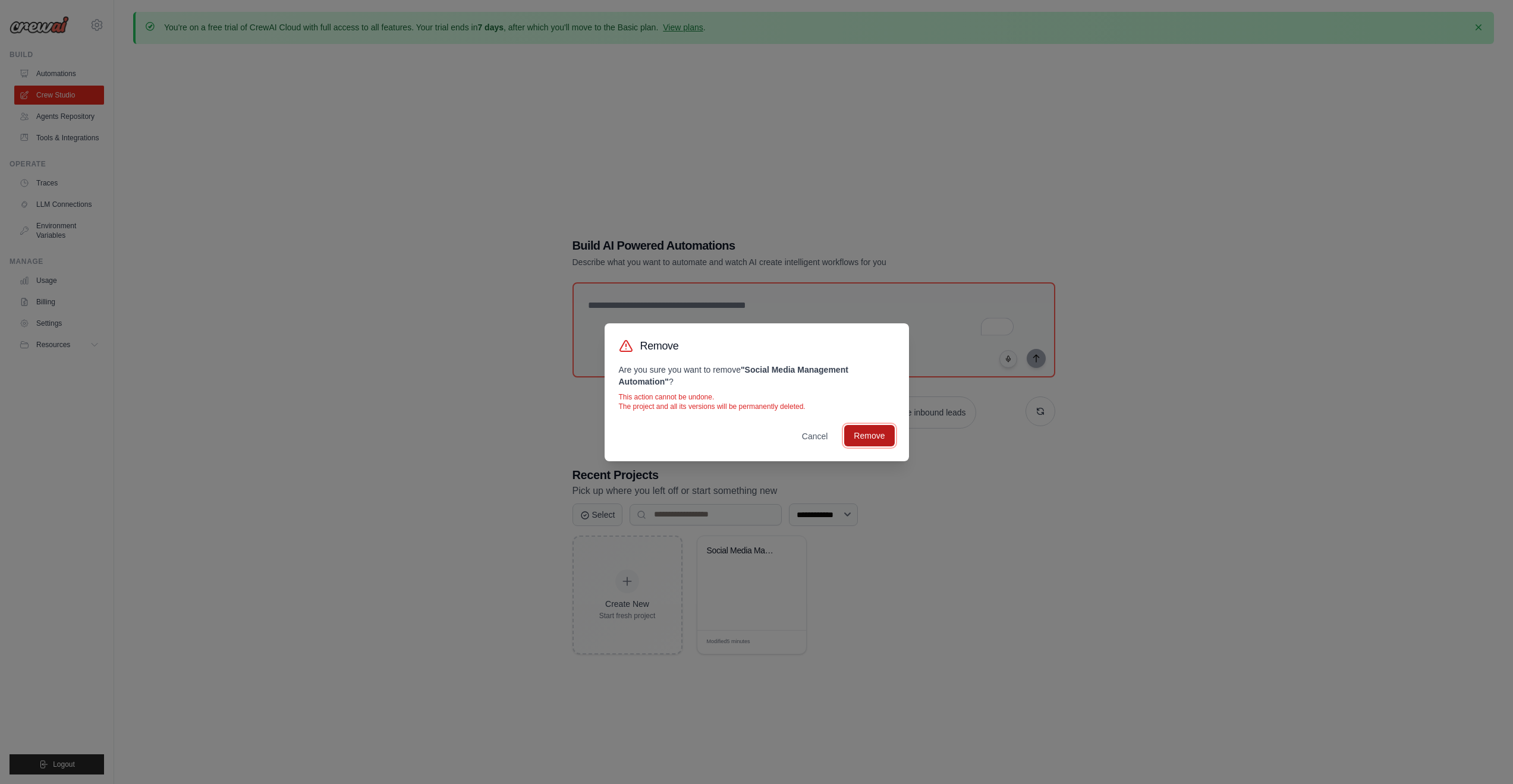
click at [879, 437] on button "Remove" at bounding box center [869, 436] width 50 height 21
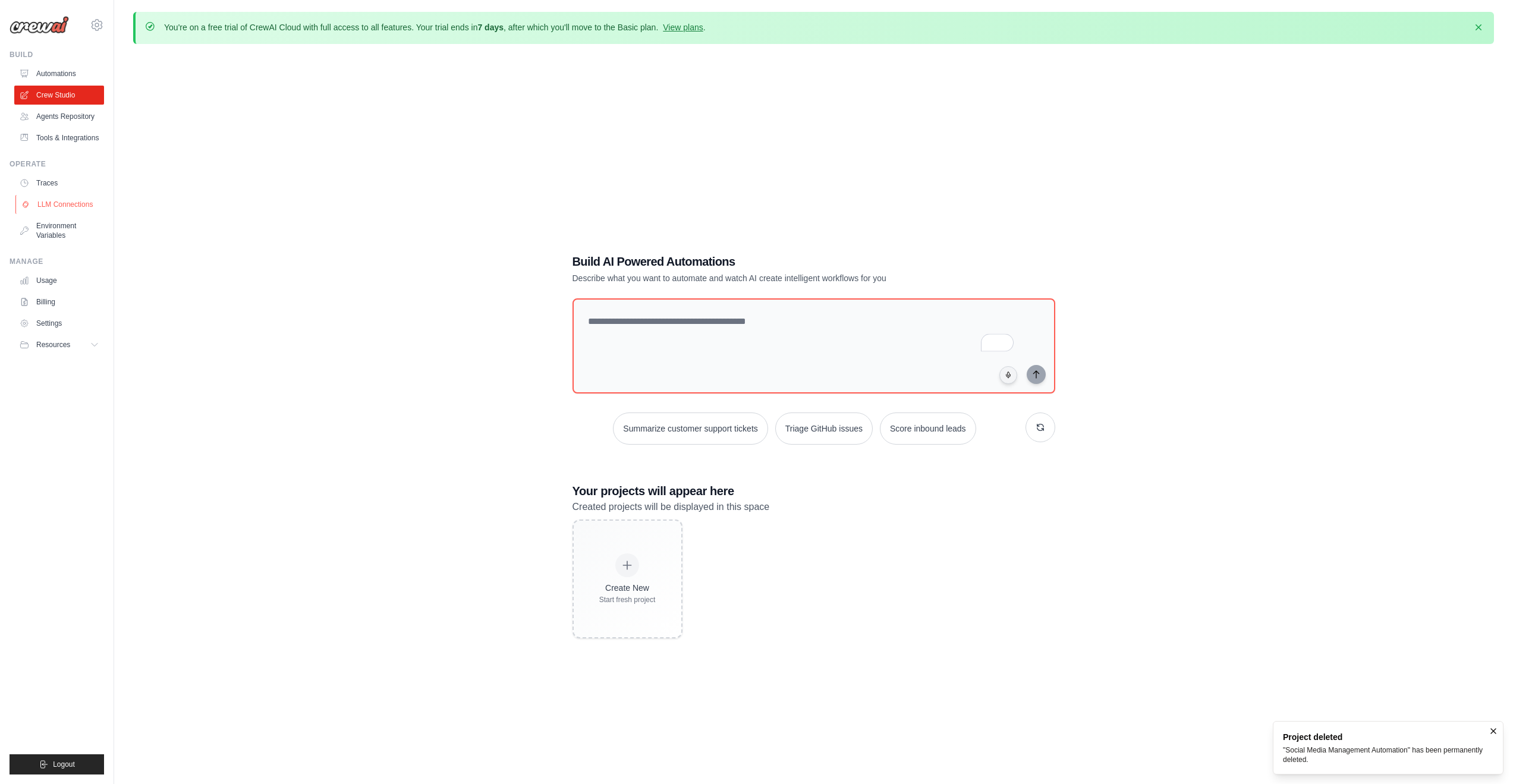
click at [53, 214] on link "LLM Connections" at bounding box center [60, 204] width 90 height 19
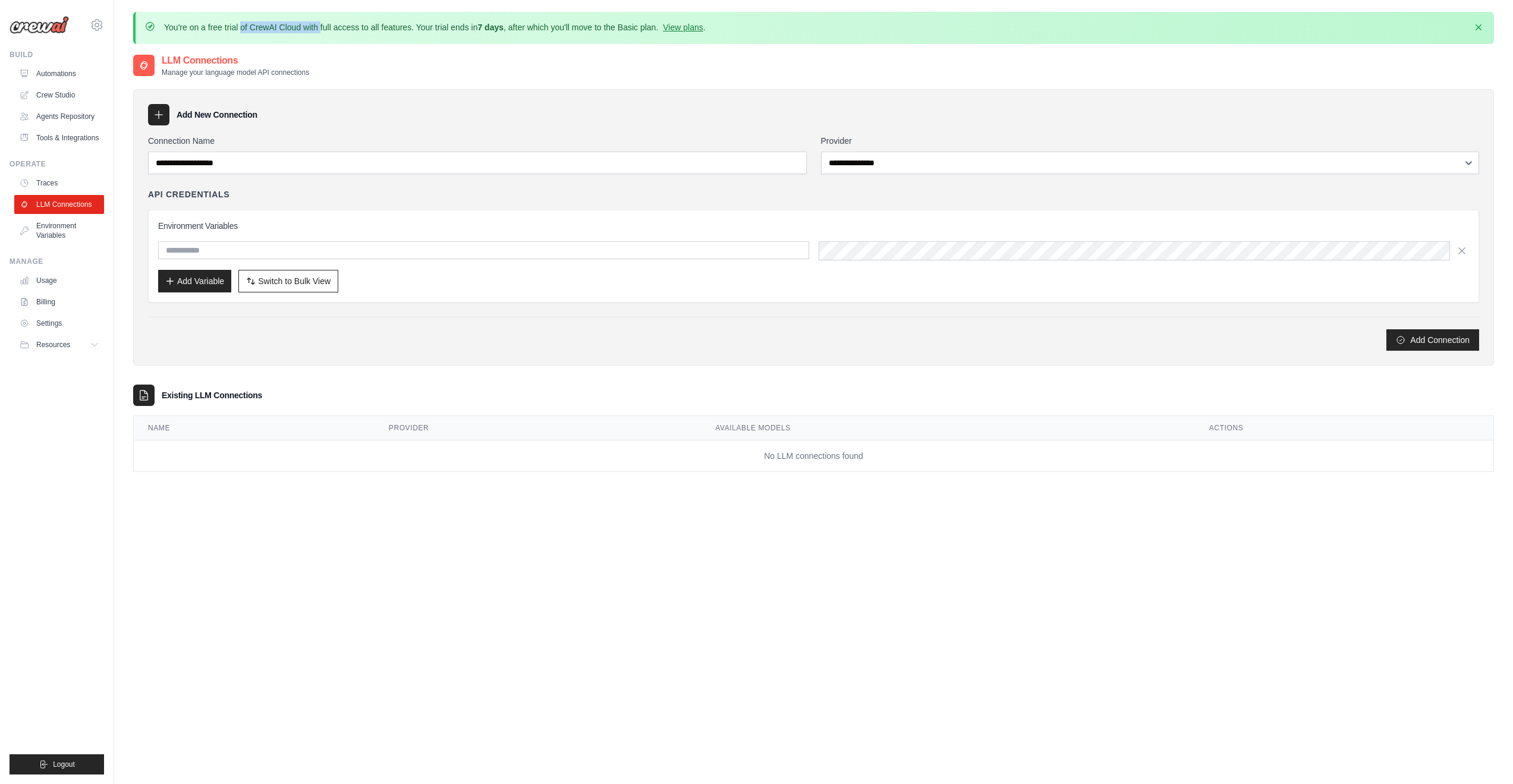
drag, startPoint x: 240, startPoint y: 30, endPoint x: 645, endPoint y: 17, distance: 405.2
click at [645, 17] on div "You're on a free trial of CrewAI Cloud with full access to all features. Your t…" at bounding box center [813, 28] width 1361 height 32
click at [703, 23] on link "View plans" at bounding box center [683, 27] width 40 height 9
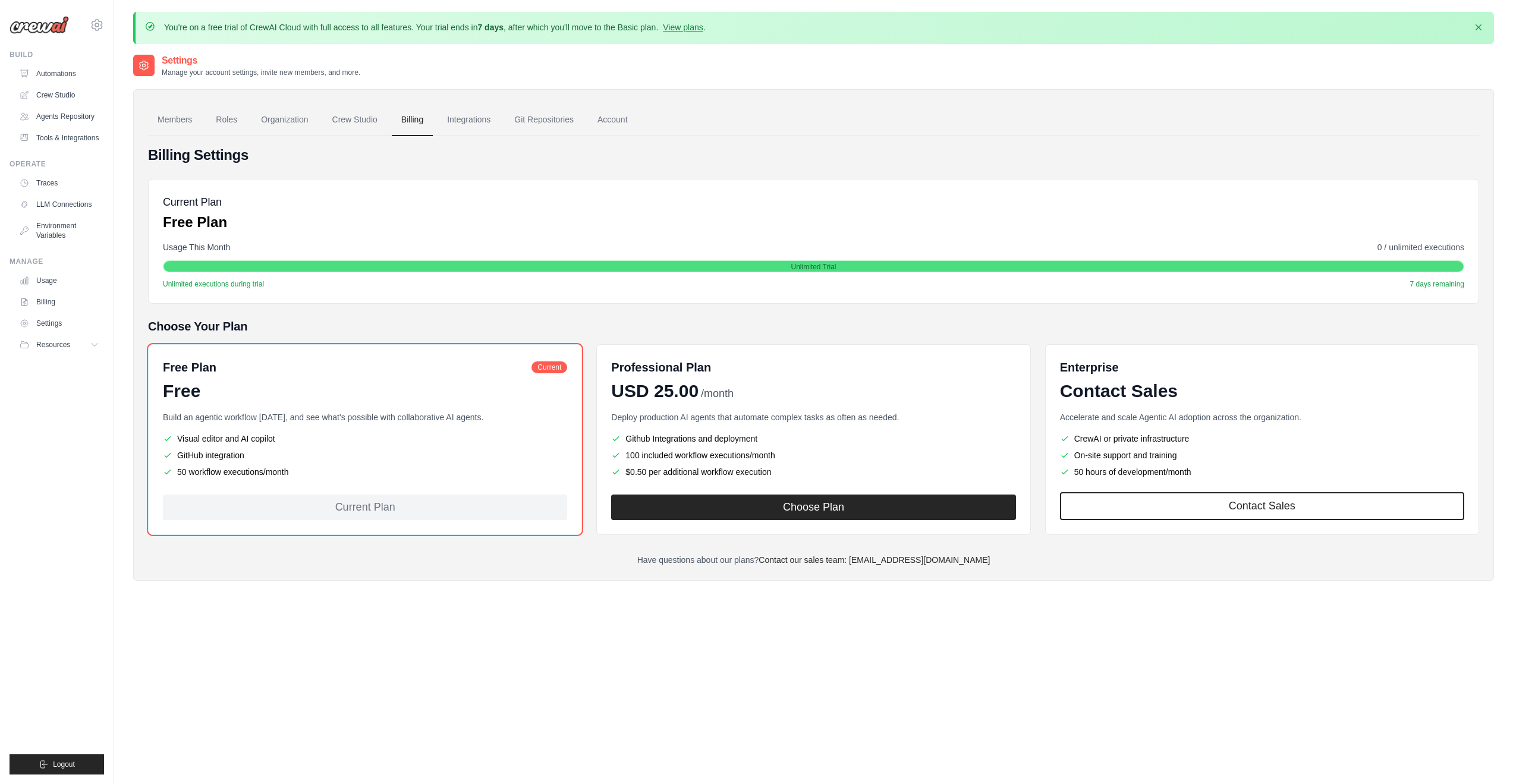
drag, startPoint x: 157, startPoint y: 222, endPoint x: 340, endPoint y: 149, distance: 197.0
click at [340, 149] on div "Billing Settings Current Plan Free Plan Usage This Month 0 / unlimited executio…" at bounding box center [813, 355] width 1331 height 420
click at [484, 121] on link "Integrations" at bounding box center [469, 120] width 62 height 32
click at [625, 119] on link "Account" at bounding box center [612, 120] width 49 height 32
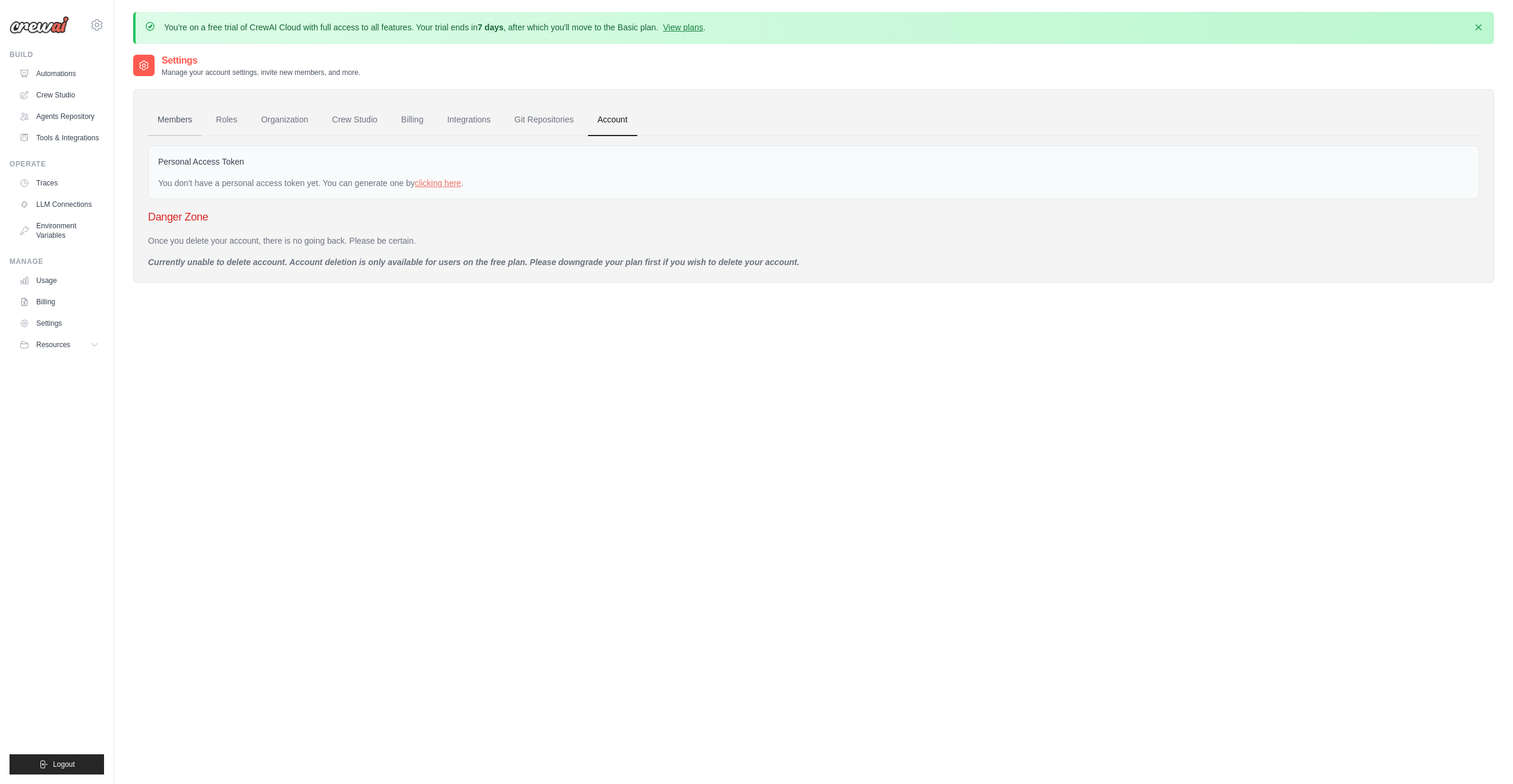
click at [191, 117] on link "Members" at bounding box center [175, 120] width 54 height 32
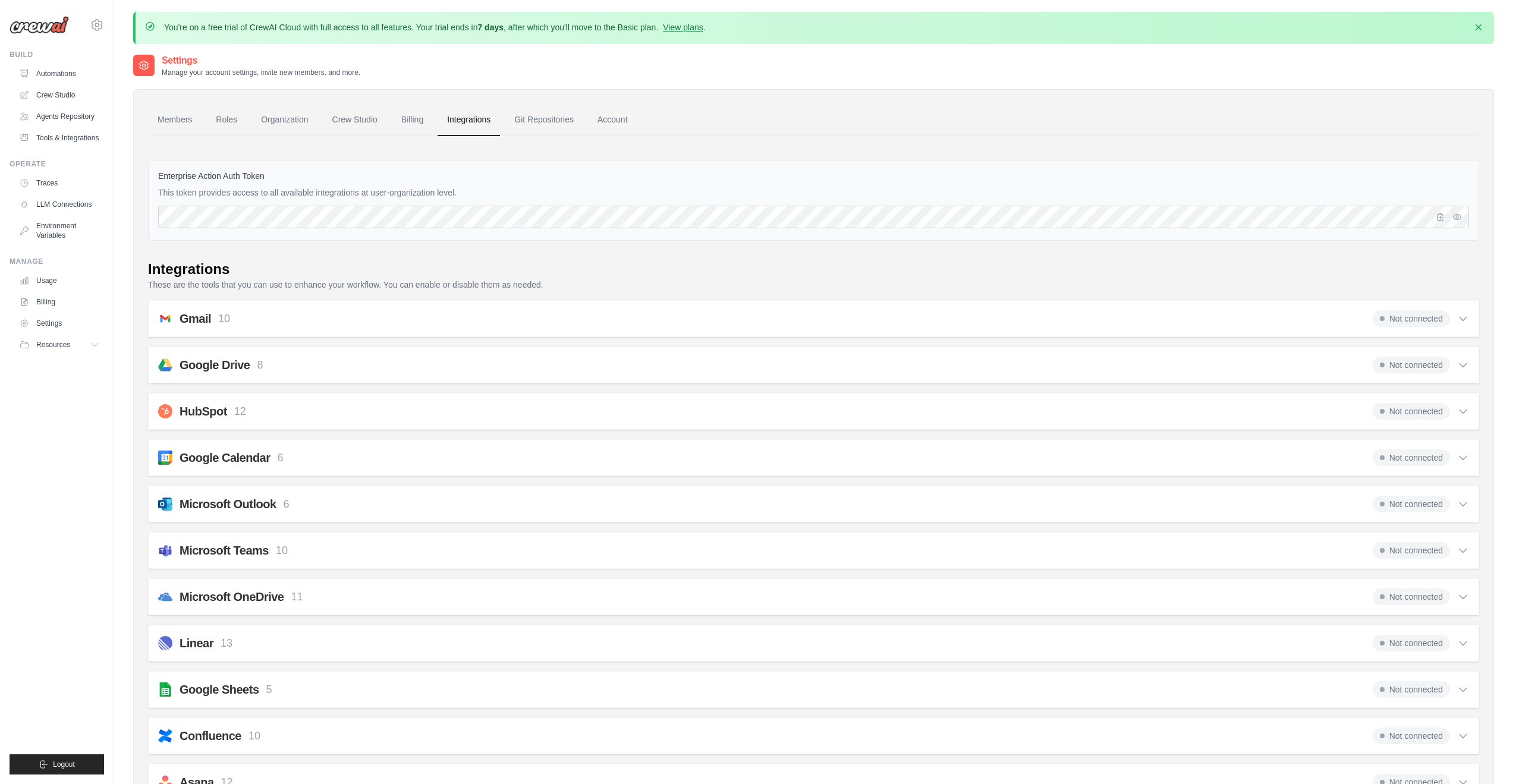
drag, startPoint x: 241, startPoint y: 121, endPoint x: 139, endPoint y: 240, distance: 156.7
